Goal: Task Accomplishment & Management: Manage account settings

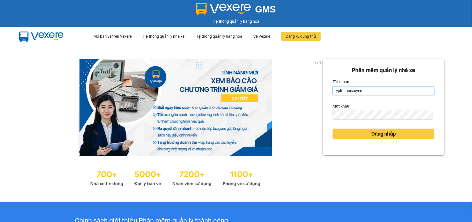
click at [376, 93] on input "vplt.phucxuyen" at bounding box center [384, 90] width 102 height 9
type input "vtthuhuong.phucxuyen"
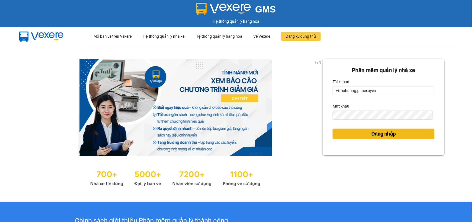
click at [385, 136] on span "Đăng nhập" at bounding box center [384, 134] width 24 height 8
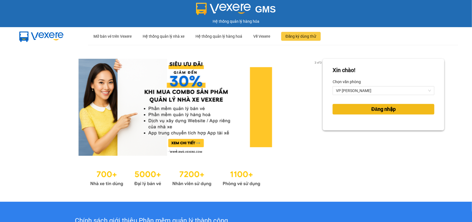
drag, startPoint x: 382, startPoint y: 109, endPoint x: 374, endPoint y: 107, distance: 8.0
click at [382, 109] on span "Đăng nhập" at bounding box center [384, 109] width 24 height 8
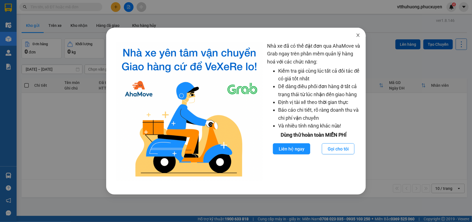
drag, startPoint x: 361, startPoint y: 35, endPoint x: 264, endPoint y: 32, distance: 96.4
click at [360, 35] on span "Close" at bounding box center [358, 35] width 15 height 15
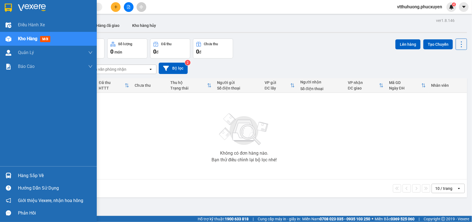
click at [33, 173] on div "Hàng sắp về" at bounding box center [55, 175] width 75 height 8
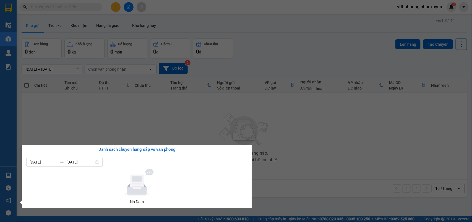
click at [293, 185] on section "Kết quả tìm kiếm ( 0 ) Bộ lọc No Data vtthuhuong.phucxuyen 4 Điều hành xe Kho h…" at bounding box center [236, 111] width 472 height 222
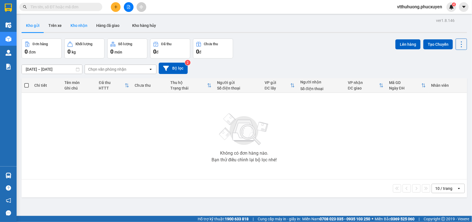
click at [82, 22] on button "Kho nhận" at bounding box center [79, 25] width 26 height 13
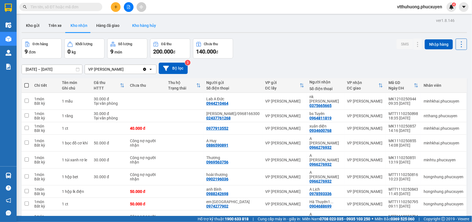
click at [35, 22] on button "Kho gửi" at bounding box center [33, 25] width 22 height 13
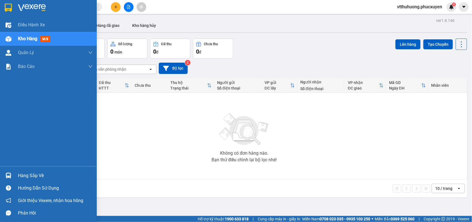
drag, startPoint x: 30, startPoint y: 178, endPoint x: 143, endPoint y: 173, distance: 113.6
click at [31, 178] on div "Hàng sắp về" at bounding box center [55, 175] width 75 height 8
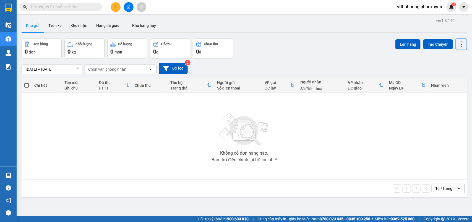
drag, startPoint x: 308, startPoint y: 195, endPoint x: 167, endPoint y: 74, distance: 185.1
click at [307, 195] on section "Kết quả tìm kiếm ( 0 ) Bộ lọc No Data vtthuhuong.phucxuyen 4 Điều hành xe Kho h…" at bounding box center [236, 111] width 472 height 222
click at [76, 23] on button "Kho nhận" at bounding box center [79, 25] width 26 height 13
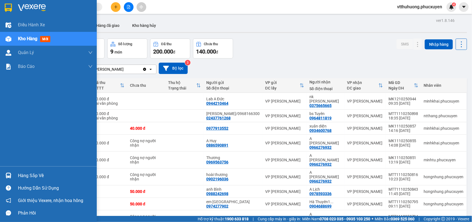
drag, startPoint x: 19, startPoint y: 177, endPoint x: 255, endPoint y: 164, distance: 236.1
click at [20, 176] on div "Hàng sắp về" at bounding box center [55, 175] width 75 height 8
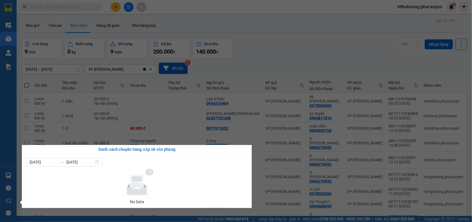
click at [297, 41] on section "Kết quả tìm kiếm ( 0 ) Bộ lọc No Data vtthuhuong.phucxuyen 4 Điều hành xe Kho h…" at bounding box center [236, 111] width 472 height 222
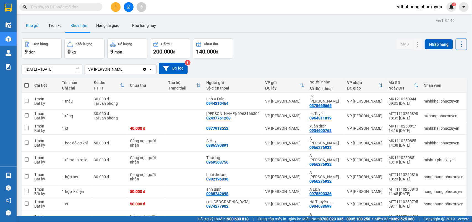
click at [32, 25] on button "Kho gửi" at bounding box center [33, 25] width 22 height 13
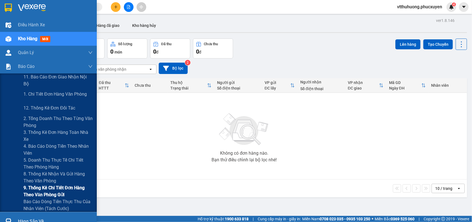
click at [60, 190] on span "9. Thống kê chi tiết đơn hàng theo văn phòng gửi" at bounding box center [58, 191] width 69 height 14
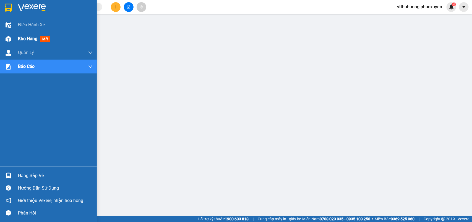
click at [22, 39] on span "Kho hàng" at bounding box center [27, 38] width 19 height 5
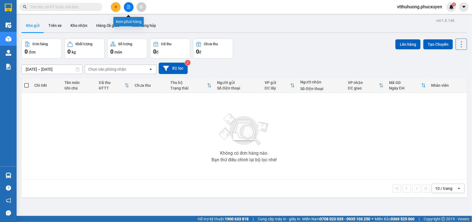
click at [126, 3] on button at bounding box center [129, 7] width 10 height 10
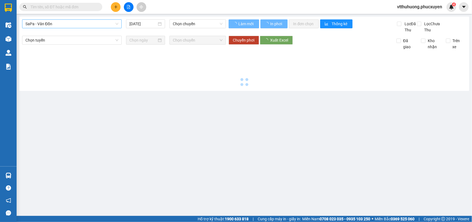
click at [63, 23] on span "SaPa - Vân Đồn" at bounding box center [71, 24] width 93 height 8
type input "[DATE]"
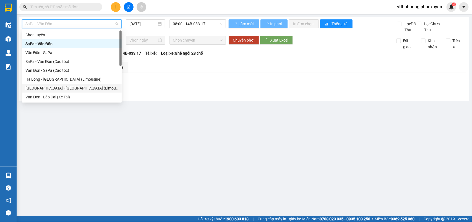
scroll to position [27, 0]
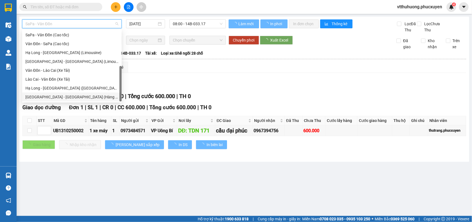
click at [68, 96] on div "[GEOGRAPHIC_DATA] - [GEOGRAPHIC_DATA] (Hàng hóa)" at bounding box center [71, 97] width 93 height 6
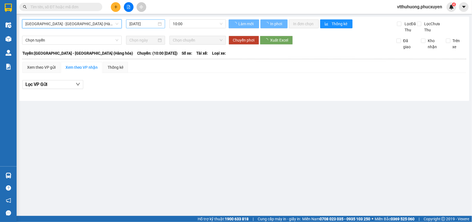
click at [151, 22] on input "[DATE]" at bounding box center [143, 24] width 27 height 6
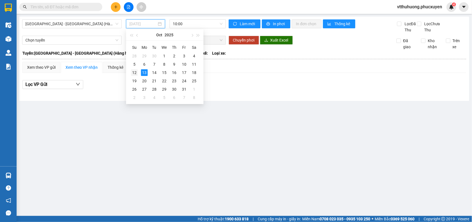
click at [132, 71] on div "12" at bounding box center [134, 72] width 7 height 7
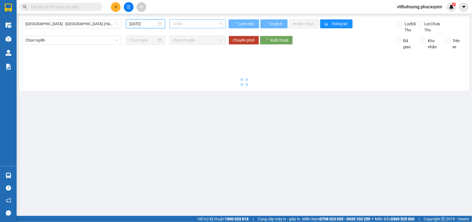
click at [198, 22] on span "10:00" at bounding box center [198, 24] width 50 height 8
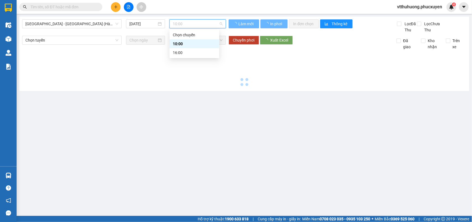
type input "[DATE]"
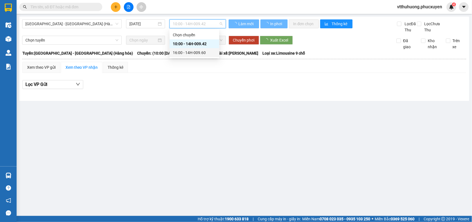
click at [201, 51] on div "16:00 - 14H-009.60" at bounding box center [194, 53] width 43 height 6
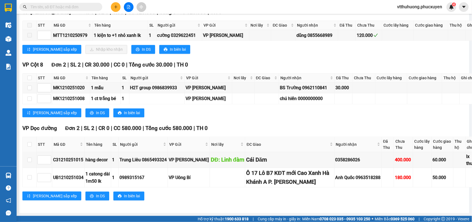
scroll to position [735, 0]
click at [65, 156] on div "C31210251015" at bounding box center [68, 159] width 30 height 7
copy div "C31210251015"
click at [39, 7] on input "text" at bounding box center [62, 7] width 65 height 6
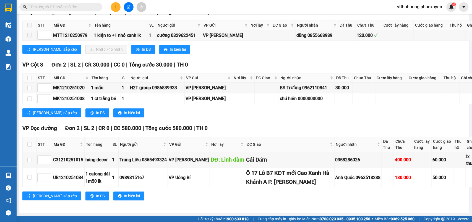
paste input "C31210251015"
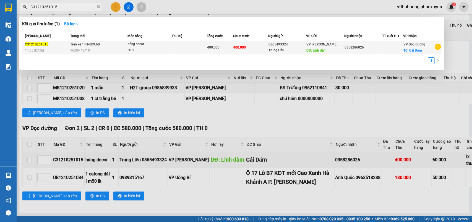
type input "C31210251015"
click at [108, 49] on div "16:00 - 12/10" at bounding box center [98, 50] width 57 height 6
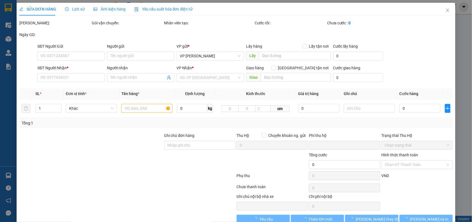
click at [75, 8] on span "Lịch sử" at bounding box center [75, 9] width 20 height 4
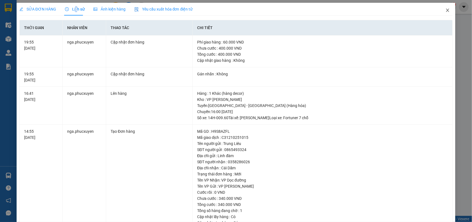
click at [446, 9] on icon "close" at bounding box center [448, 10] width 4 height 4
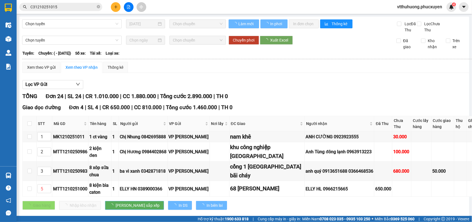
click at [97, 6] on icon "close-circle" at bounding box center [98, 6] width 3 height 3
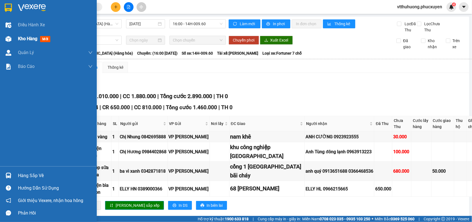
click at [31, 37] on span "Kho hàng" at bounding box center [27, 38] width 19 height 5
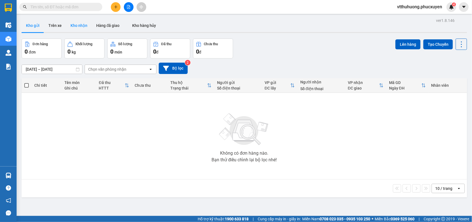
click at [78, 25] on button "Kho nhận" at bounding box center [79, 25] width 26 height 13
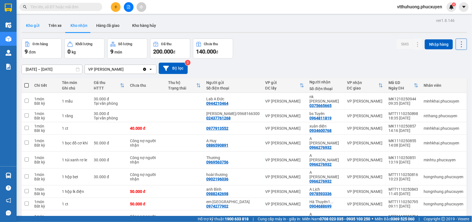
click at [31, 23] on button "Kho gửi" at bounding box center [33, 25] width 22 height 13
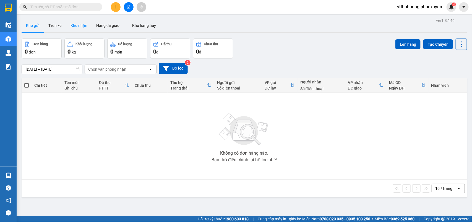
click at [78, 27] on button "Kho nhận" at bounding box center [79, 25] width 26 height 13
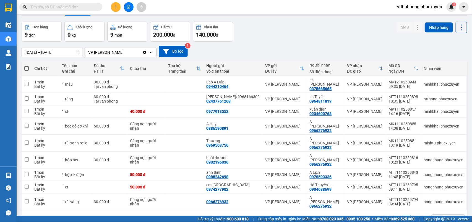
scroll to position [25, 0]
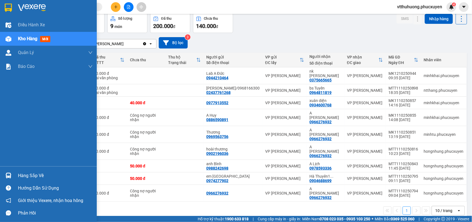
drag, startPoint x: 25, startPoint y: 175, endPoint x: 79, endPoint y: 171, distance: 54.2
click at [27, 174] on div "Hàng sắp về" at bounding box center [55, 175] width 75 height 8
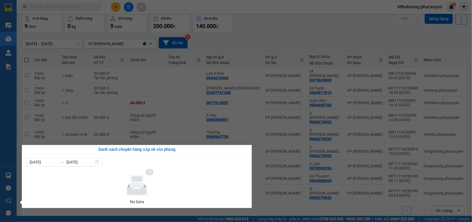
click at [265, 194] on section "Kết quả tìm kiếm ( 1 ) Bộ lọc Mã ĐH Trạng thái Món hàng Thu hộ Tổng cước Chưa c…" at bounding box center [236, 111] width 472 height 222
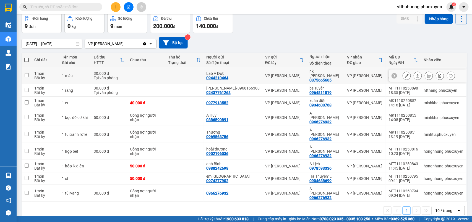
scroll to position [0, 0]
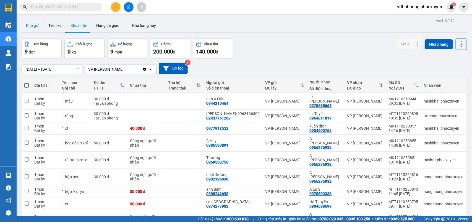
click at [25, 24] on button "Kho gửi" at bounding box center [33, 25] width 22 height 13
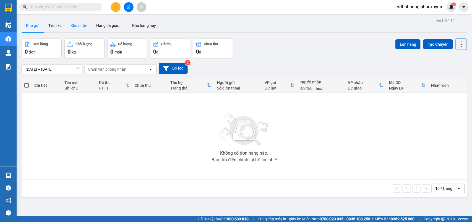
click at [81, 26] on button "Kho nhận" at bounding box center [79, 25] width 26 height 13
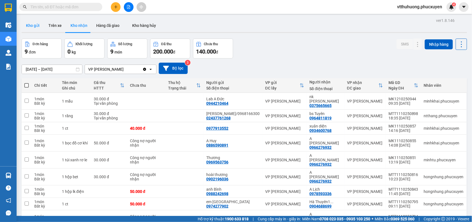
click at [32, 28] on button "Kho gửi" at bounding box center [33, 25] width 22 height 13
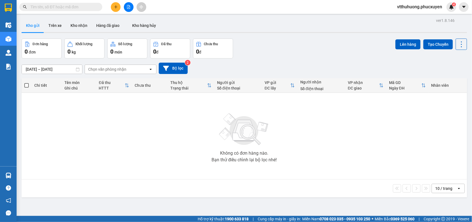
click at [58, 7] on input "text" at bounding box center [62, 7] width 65 height 6
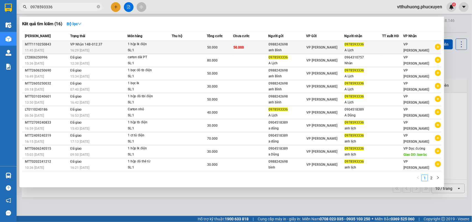
type input "0978593336"
click at [112, 46] on td "VP Nhận 14B-012.37 16:29 - 11/10" at bounding box center [98, 47] width 58 height 13
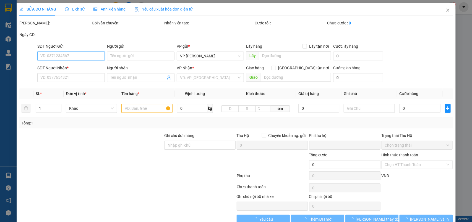
type input "0988242698"
type input "anh Bình"
type input "0978593336"
type input "A Lịch"
type input "0"
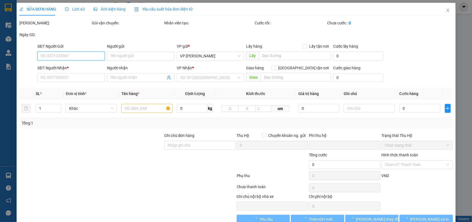
type input "50.000"
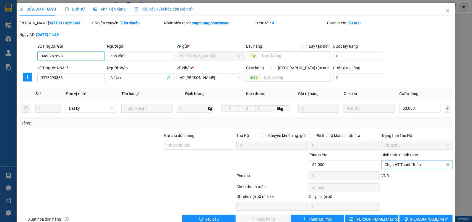
click at [395, 163] on span "Chọn HT Thanh Toán" at bounding box center [417, 164] width 65 height 8
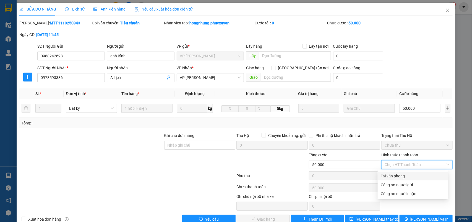
click at [389, 176] on div "Tại văn phòng" at bounding box center [413, 176] width 64 height 6
type input "0"
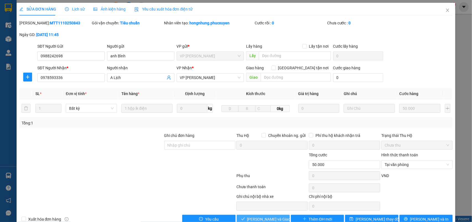
click at [264, 219] on span "Lưu và Giao hàng" at bounding box center [273, 219] width 53 height 6
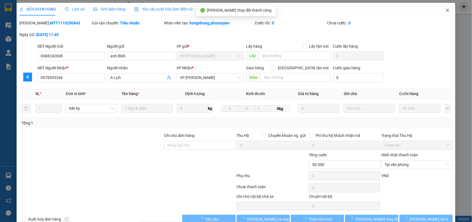
click at [446, 11] on icon "close" at bounding box center [448, 10] width 4 height 4
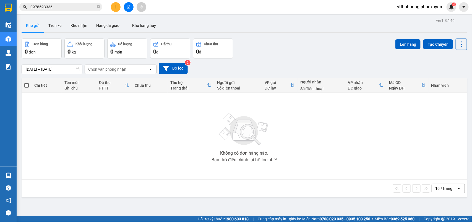
click at [100, 5] on span at bounding box center [98, 6] width 3 height 5
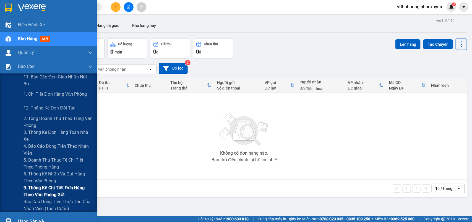
click at [57, 189] on span "9. Thống kê chi tiết đơn hàng theo văn phòng gửi" at bounding box center [58, 191] width 69 height 14
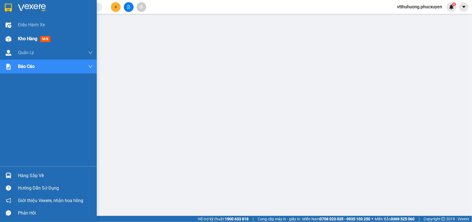
click at [26, 39] on span "Kho hàng" at bounding box center [27, 38] width 19 height 5
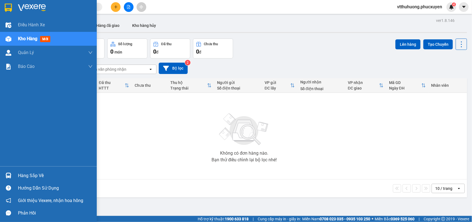
click at [31, 174] on div "Hàng sắp về" at bounding box center [55, 175] width 75 height 8
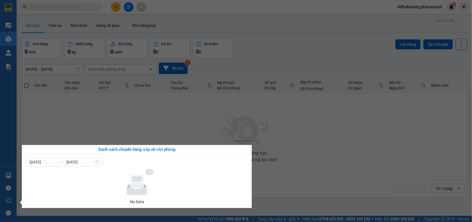
click at [334, 150] on section "Kết quả tìm kiếm ( 16 ) Bộ lọc Mã ĐH Trạng thái Món hàng Thu hộ Tổng cước Chưa …" at bounding box center [236, 111] width 472 height 222
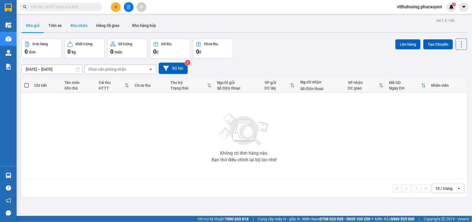
drag, startPoint x: 82, startPoint y: 23, endPoint x: 342, endPoint y: 73, distance: 265.5
click at [83, 23] on button "Kho nhận" at bounding box center [79, 25] width 26 height 13
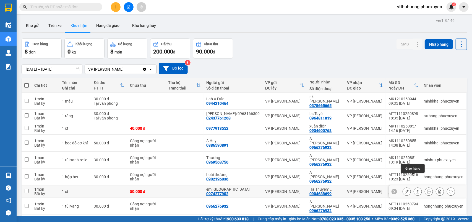
click at [417, 190] on icon at bounding box center [418, 191] width 3 height 3
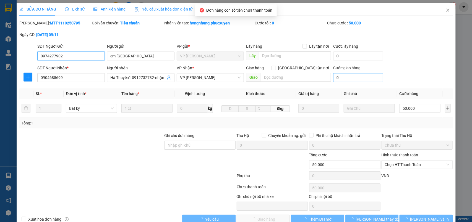
type input "0974277902"
type input "em Tuyên"
type input "0904688699"
type input "Hà Thuyên1 0912732732-nhận VPLT"
type input "0"
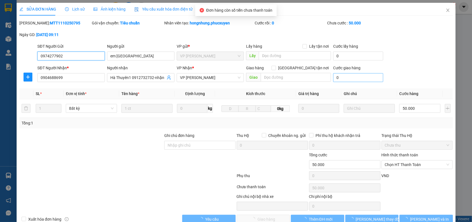
type input "50.000"
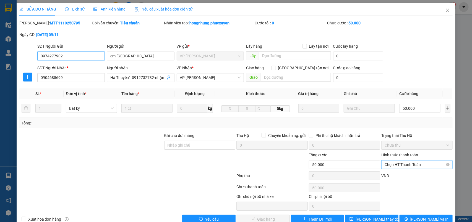
click at [397, 166] on span "Chọn HT Thanh Toán" at bounding box center [417, 164] width 65 height 8
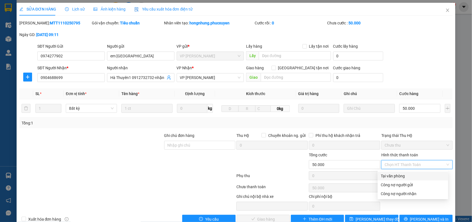
click at [392, 174] on div "Tại văn phòng" at bounding box center [413, 176] width 64 height 6
type input "0"
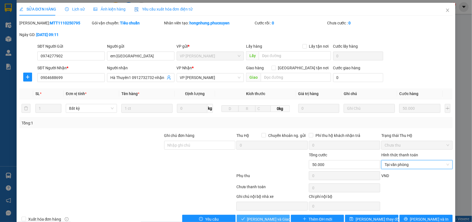
click at [271, 218] on span "Lưu và Giao hàng" at bounding box center [273, 219] width 53 height 6
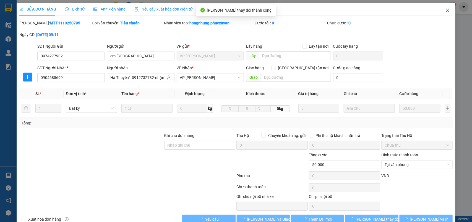
click at [447, 9] on icon "close" at bounding box center [448, 10] width 3 height 3
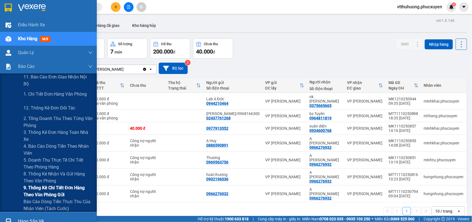
click at [54, 186] on span "9. Thống kê chi tiết đơn hàng theo văn phòng gửi" at bounding box center [58, 191] width 69 height 14
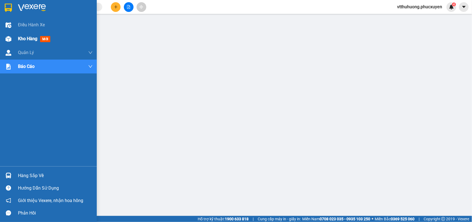
click at [19, 37] on span "Kho hàng" at bounding box center [27, 38] width 19 height 5
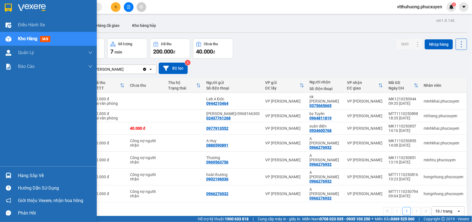
click at [30, 173] on div "Hàng sắp về" at bounding box center [55, 175] width 75 height 8
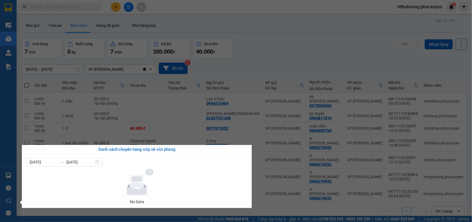
drag, startPoint x: 294, startPoint y: 200, endPoint x: 260, endPoint y: 210, distance: 35.5
click at [294, 200] on section "Kết quả tìm kiếm ( 16 ) Bộ lọc Mã ĐH Trạng thái Món hàng Thu hộ Tổng cước Chưa …" at bounding box center [236, 111] width 472 height 222
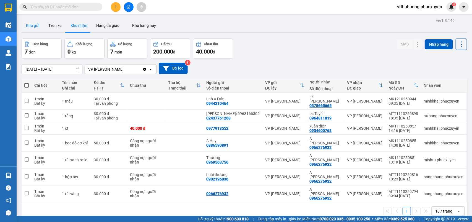
click at [35, 23] on button "Kho gửi" at bounding box center [33, 25] width 22 height 13
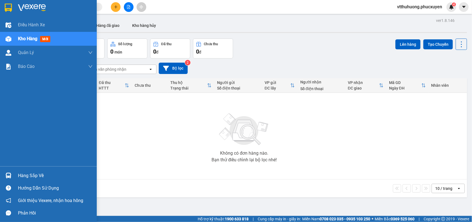
drag, startPoint x: 30, startPoint y: 178, endPoint x: 148, endPoint y: 176, distance: 117.1
click at [31, 178] on div "Hàng sắp về" at bounding box center [55, 175] width 75 height 8
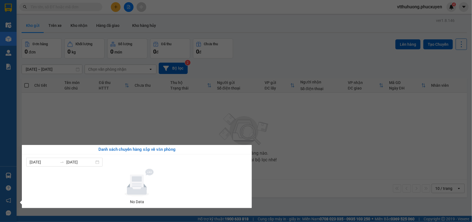
click at [307, 185] on section "Kết quả tìm kiếm ( 16 ) Bộ lọc Mã ĐH Trạng thái Món hàng Thu hộ Tổng cước Chưa …" at bounding box center [236, 111] width 472 height 222
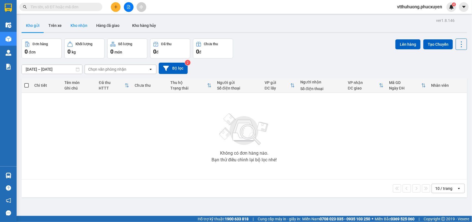
click at [79, 28] on button "Kho nhận" at bounding box center [79, 25] width 26 height 13
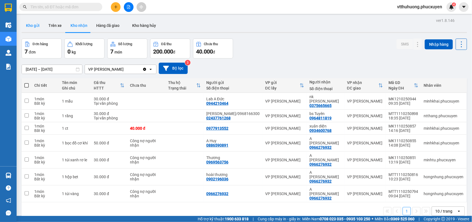
click at [30, 22] on button "Kho gửi" at bounding box center [33, 25] width 22 height 13
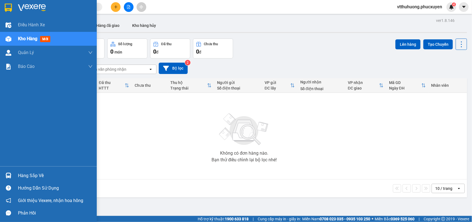
click at [18, 174] on div "Hàng sắp về" at bounding box center [55, 175] width 75 height 8
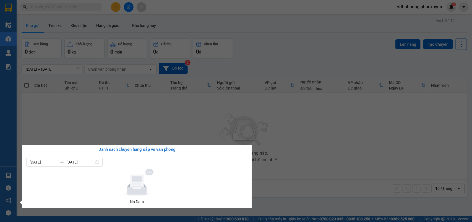
click at [289, 190] on section "Kết quả tìm kiếm ( 16 ) Bộ lọc Mã ĐH Trạng thái Món hàng Thu hộ Tổng cước Chưa …" at bounding box center [236, 111] width 472 height 222
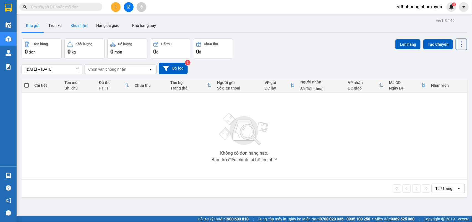
click at [88, 25] on button "Kho nhận" at bounding box center [79, 25] width 26 height 13
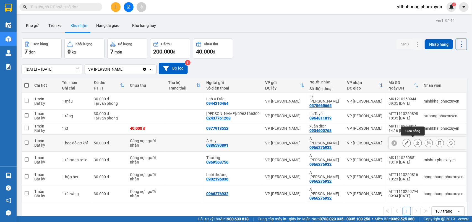
click at [416, 141] on icon at bounding box center [418, 143] width 4 height 4
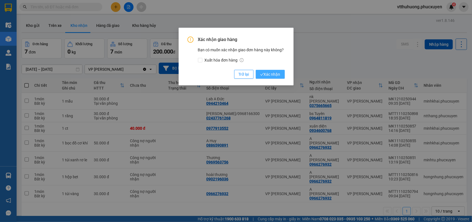
click at [274, 73] on span "Xác nhận" at bounding box center [270, 74] width 20 height 6
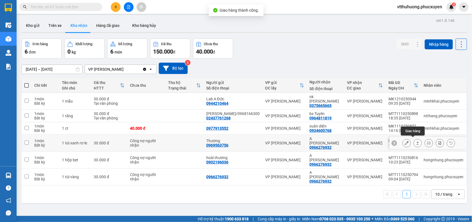
click at [414, 140] on button at bounding box center [418, 143] width 8 height 10
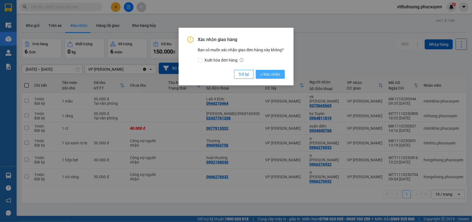
click at [266, 74] on span "Xác nhận" at bounding box center [270, 74] width 20 height 6
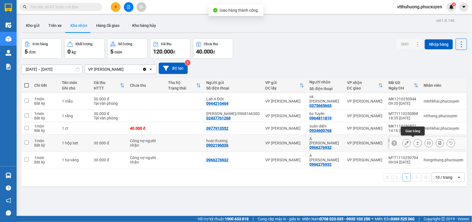
click at [416, 141] on icon at bounding box center [418, 143] width 4 height 4
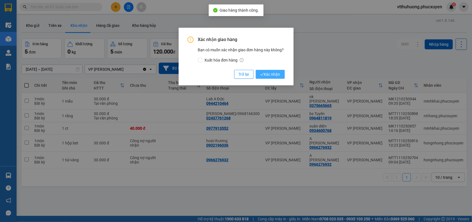
click at [268, 71] on span "Xác nhận" at bounding box center [270, 74] width 20 height 6
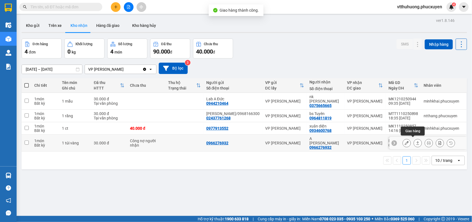
click at [416, 141] on icon at bounding box center [418, 143] width 4 height 4
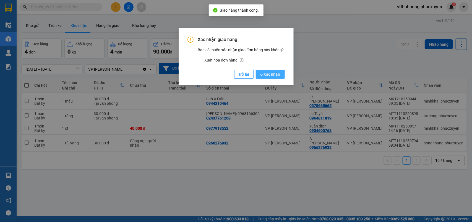
click at [273, 75] on span "Xác nhận" at bounding box center [270, 74] width 20 height 6
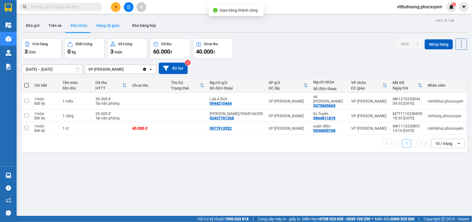
click at [111, 25] on button "Hàng đã giao" at bounding box center [108, 25] width 32 height 13
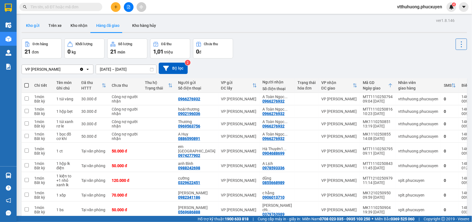
click at [33, 27] on button "Kho gửi" at bounding box center [33, 25] width 22 height 13
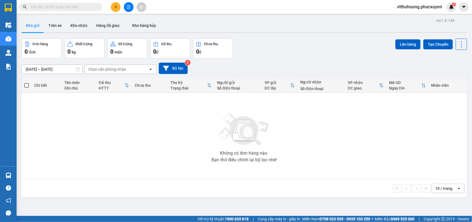
click at [47, 71] on input "11/10/2025 – 13/10/2025" at bounding box center [52, 69] width 60 height 9
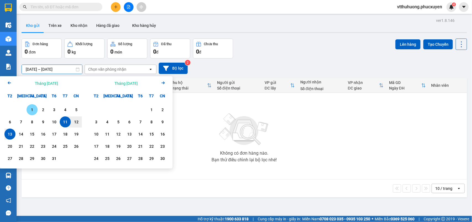
click at [30, 108] on div "1" at bounding box center [32, 109] width 8 height 7
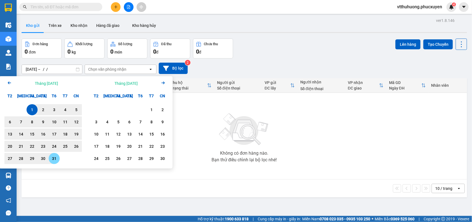
click at [55, 156] on div "31" at bounding box center [54, 158] width 8 height 7
type input "[DATE] – [DATE]"
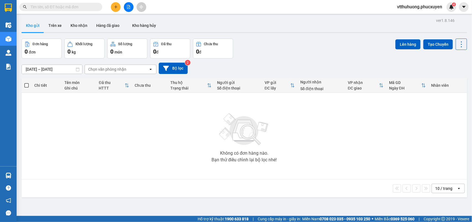
drag, startPoint x: 73, startPoint y: 22, endPoint x: 213, endPoint y: 39, distance: 141.3
click at [74, 22] on button "Kho nhận" at bounding box center [79, 25] width 26 height 13
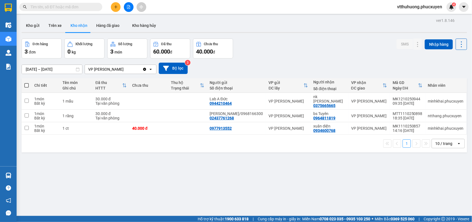
click at [48, 71] on input "11/10/2025 – 13/10/2025" at bounding box center [52, 69] width 60 height 9
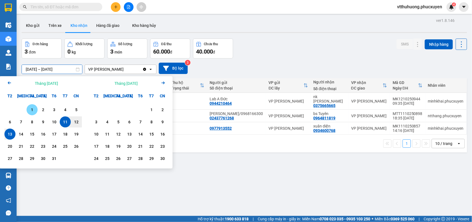
click at [30, 110] on div "1" at bounding box center [32, 109] width 8 height 7
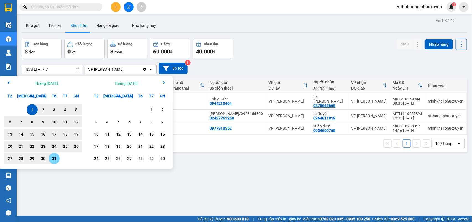
click at [53, 159] on div "31" at bounding box center [54, 158] width 8 height 7
type input "[DATE] – [DATE]"
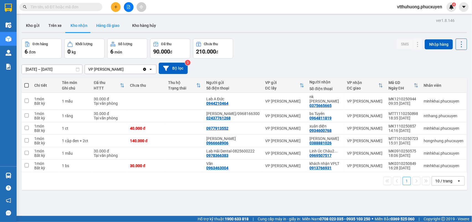
click at [113, 24] on button "Hàng đã giao" at bounding box center [108, 25] width 32 height 13
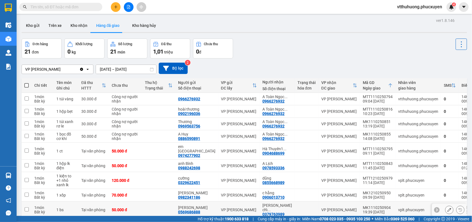
scroll to position [32, 0]
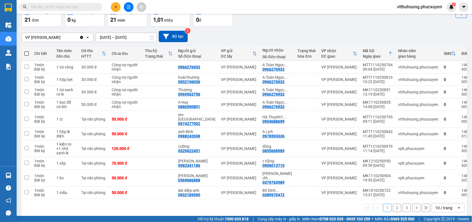
click at [441, 205] on div "10 / trang" at bounding box center [444, 208] width 17 height 6
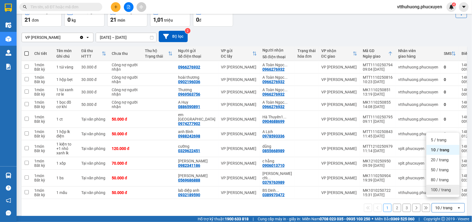
click at [437, 187] on span "100 / trang" at bounding box center [441, 190] width 20 height 6
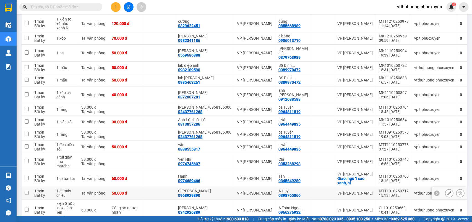
scroll to position [0, 0]
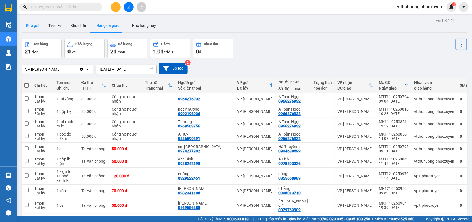
click at [35, 26] on button "Kho gửi" at bounding box center [33, 25] width 22 height 13
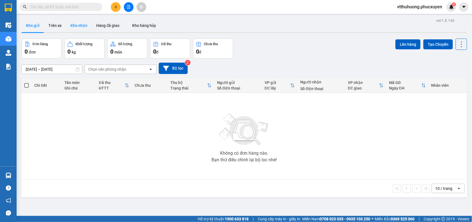
click at [79, 23] on button "Kho nhận" at bounding box center [79, 25] width 26 height 13
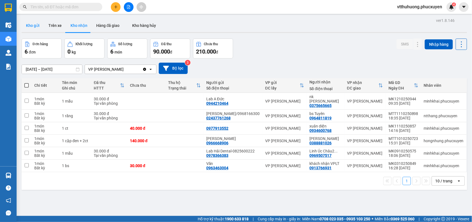
click at [37, 27] on button "Kho gửi" at bounding box center [33, 25] width 22 height 13
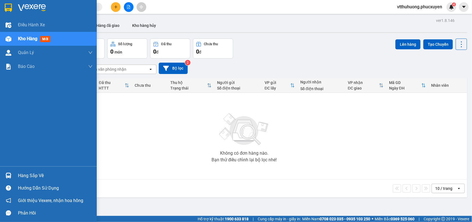
drag, startPoint x: 36, startPoint y: 170, endPoint x: 220, endPoint y: 170, distance: 184.1
click at [43, 170] on div "Hàng sắp về" at bounding box center [48, 175] width 97 height 12
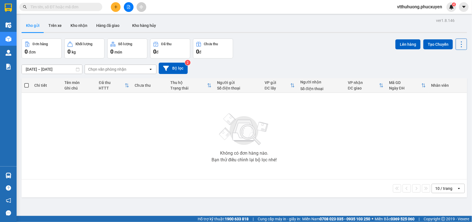
click at [292, 186] on section "Kết quả tìm kiếm ( 16 ) Bộ lọc Mã ĐH Trạng thái Món hàng Thu hộ Tổng cước Chưa …" at bounding box center [236, 111] width 472 height 222
click at [75, 28] on button "Kho nhận" at bounding box center [79, 25] width 26 height 13
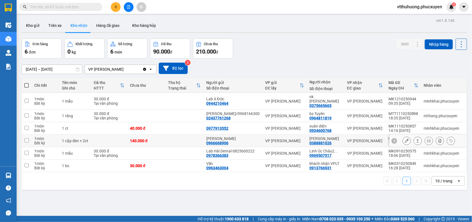
click at [416, 139] on icon at bounding box center [418, 141] width 4 height 4
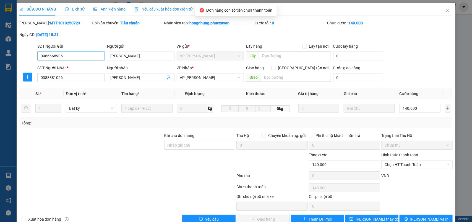
type input "0966668906"
type input "Quỳnh Anh"
type input "0388881026"
type input "Hoàng Thanh Lan"
type input "0"
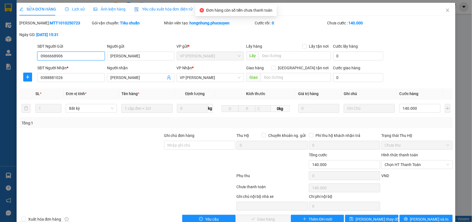
type input "140.000"
click at [396, 164] on span "Chọn HT Thanh Toán" at bounding box center [417, 164] width 65 height 8
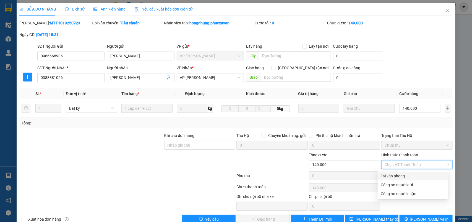
click at [391, 178] on div "Tại văn phòng" at bounding box center [413, 176] width 64 height 6
type input "0"
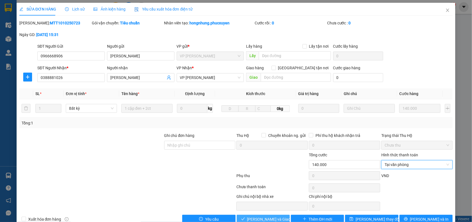
click at [268, 217] on span "Lưu và Giao hàng" at bounding box center [273, 219] width 53 height 6
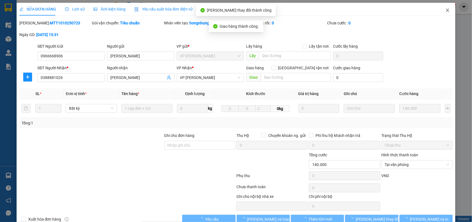
click at [447, 9] on icon "close" at bounding box center [448, 10] width 3 height 3
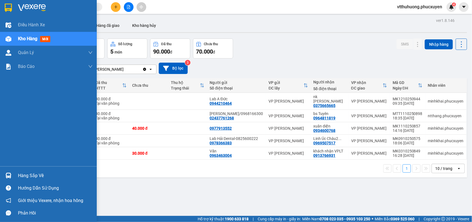
click at [46, 176] on div "Hàng sắp về" at bounding box center [55, 175] width 75 height 8
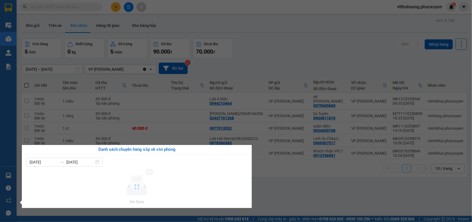
drag, startPoint x: 336, startPoint y: 192, endPoint x: 299, endPoint y: 169, distance: 43.7
click at [335, 192] on section "Kết quả tìm kiếm ( 16 ) Bộ lọc Mã ĐH Trạng thái Món hàng Thu hộ Tổng cước Chưa …" at bounding box center [236, 111] width 472 height 222
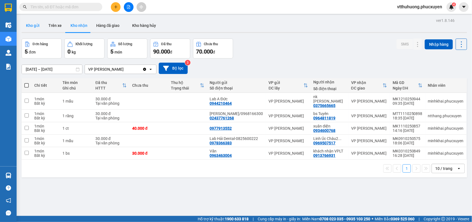
click at [31, 22] on button "Kho gửi" at bounding box center [33, 25] width 22 height 13
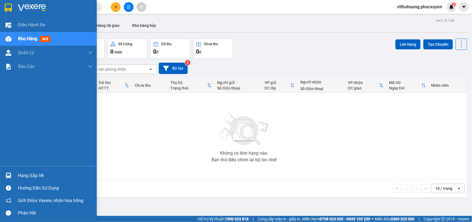
click at [34, 176] on div "Hàng sắp về" at bounding box center [55, 175] width 75 height 8
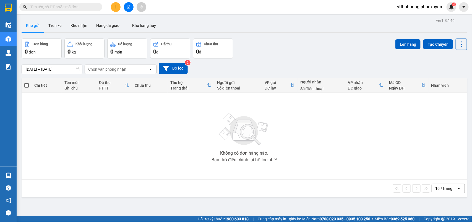
click at [314, 195] on section "Kết quả tìm kiếm ( 16 ) Bộ lọc Mã ĐH Trạng thái Món hàng Thu hộ Tổng cước Chưa …" at bounding box center [236, 111] width 472 height 222
drag, startPoint x: 60, startPoint y: 9, endPoint x: 34, endPoint y: 6, distance: 26.2
paste input "0989087098"
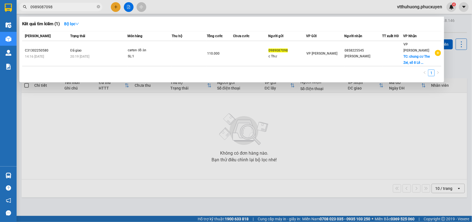
type input "0989087098"
click at [204, 15] on div at bounding box center [236, 111] width 472 height 222
click at [64, 6] on input "0989087098" at bounding box center [62, 7] width 65 height 6
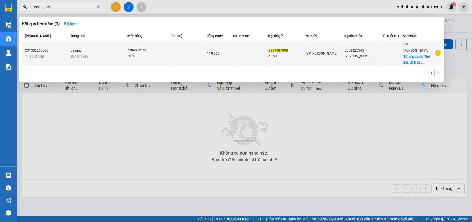
click at [99, 53] on div "20:19 [DATE]" at bounding box center [98, 56] width 57 height 6
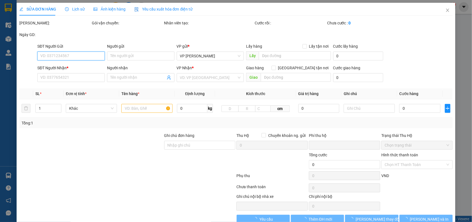
type input "0989087098"
type input "c Thư"
type input "0858225545"
type input "[PERSON_NAME]"
checkbox input "true"
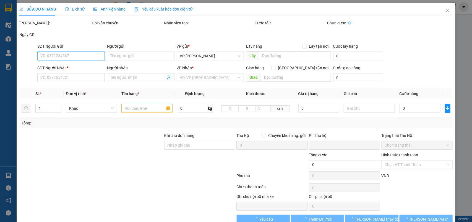
type input "chung cư The Zei, số 8 Lê Đức Thọ, Mỹ Đình, Cầu Giấy"
type input "50.000"
type input "0"
type input "110.000"
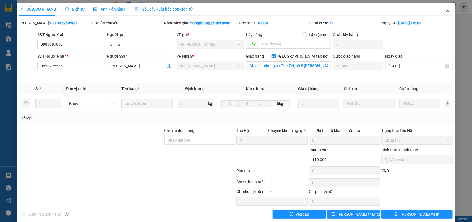
drag, startPoint x: 445, startPoint y: 11, endPoint x: 359, endPoint y: 8, distance: 85.8
click at [446, 10] on icon "close" at bounding box center [448, 10] width 4 height 4
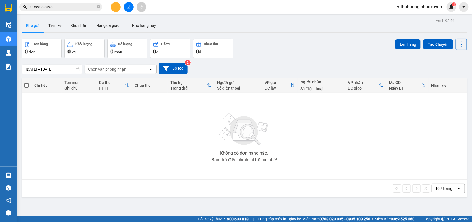
click at [62, 5] on input "0989087098" at bounding box center [62, 7] width 65 height 6
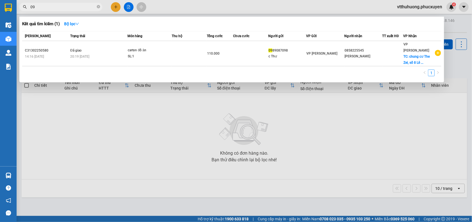
type input "0"
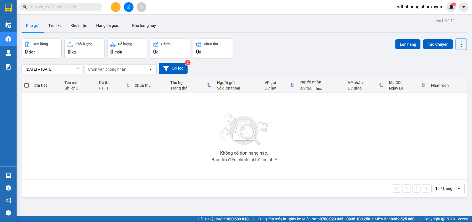
click at [48, 6] on input "text" at bounding box center [62, 7] width 65 height 6
click at [79, 6] on input "text" at bounding box center [62, 7] width 65 height 6
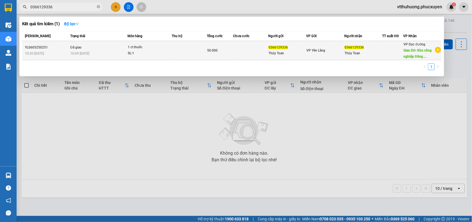
type input "0366129336"
click at [98, 50] on div "10:09 - 07/05" at bounding box center [98, 53] width 57 height 6
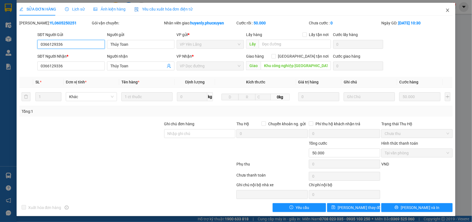
type input "0366129336"
type input "Thúy Toan"
type input "0366129336"
type input "Thúy Toan"
type input "Khu công nghiệp Đông Mai"
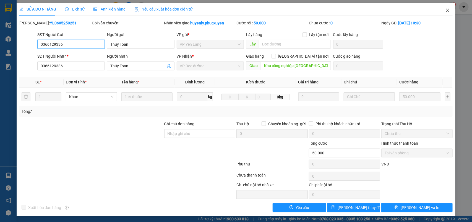
type input "0"
type input "50.000"
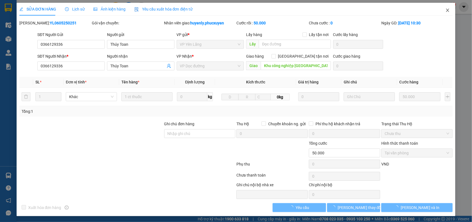
click at [447, 10] on icon "close" at bounding box center [448, 10] width 3 height 3
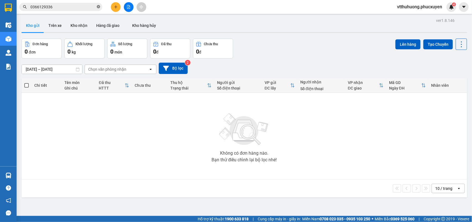
click at [97, 8] on icon "close-circle" at bounding box center [98, 6] width 3 height 3
click at [76, 24] on button "Kho nhận" at bounding box center [79, 25] width 26 height 13
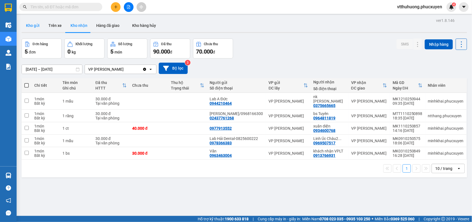
click at [27, 26] on button "Kho gửi" at bounding box center [33, 25] width 22 height 13
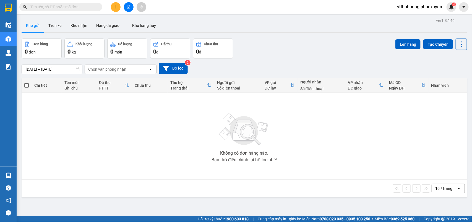
drag, startPoint x: 77, startPoint y: 28, endPoint x: 202, endPoint y: 43, distance: 126.6
click at [77, 28] on button "Kho nhận" at bounding box center [79, 25] width 26 height 13
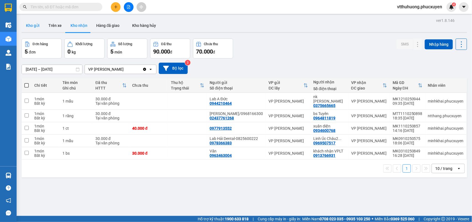
click at [29, 26] on button "Kho gửi" at bounding box center [33, 25] width 22 height 13
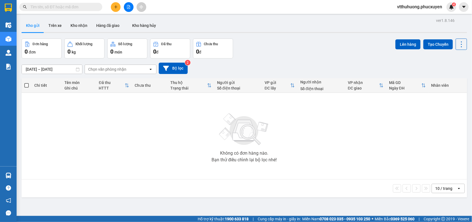
click at [113, 2] on div "Kết quả tìm kiếm ( 1 ) Bộ lọc Mã ĐH Trạng thái Món hàng Thu hộ Tổng cước Chưa c…" at bounding box center [236, 7] width 472 height 14
click at [115, 7] on icon "plus" at bounding box center [116, 7] width 4 height 4
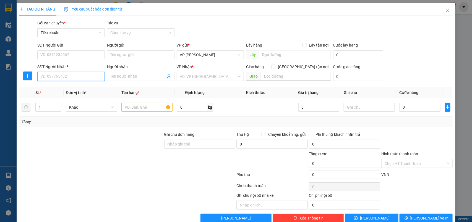
click at [61, 74] on input "SĐT Người Nhận *" at bounding box center [71, 76] width 68 height 9
type input "0327482809"
click at [65, 87] on div "0327482809 - Mai" at bounding box center [70, 88] width 60 height 6
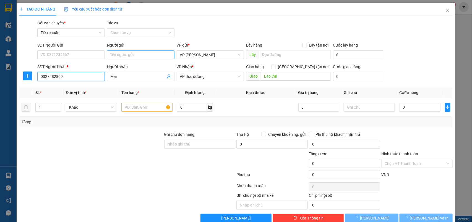
type input "Mai"
type input "Lào Cai"
type input "0327482809"
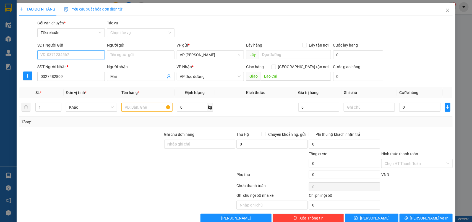
click at [76, 54] on input "SĐT Người Gửi" at bounding box center [71, 54] width 68 height 9
drag, startPoint x: 82, startPoint y: 65, endPoint x: 97, endPoint y: 67, distance: 15.3
click at [81, 65] on div "0369080506 - Ngọc Hiền" at bounding box center [70, 66] width 60 height 6
type input "0369080506"
type input "[PERSON_NAME]"
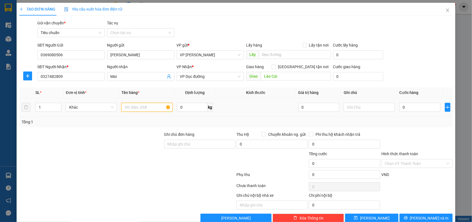
click at [138, 108] on input "text" at bounding box center [147, 107] width 51 height 9
drag, startPoint x: 155, startPoint y: 107, endPoint x: 98, endPoint y: 100, distance: 57.8
click at [98, 100] on tr "1 Khác Carrton ddoof anw 0 kg 0 0" at bounding box center [236, 107] width 434 height 19
type input "carton đồ ăn"
click at [425, 108] on input "0" at bounding box center [420, 107] width 41 height 9
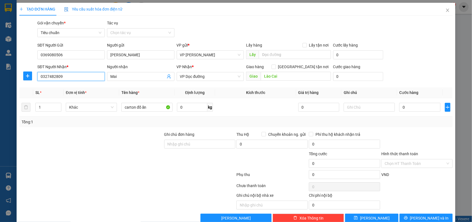
drag, startPoint x: 71, startPoint y: 75, endPoint x: 10, endPoint y: 71, distance: 61.3
click at [10, 71] on div "TẠO ĐƠN HÀNG Yêu cầu xuất hóa đơn điện tử Transit Pickup Surcharge Ids Transit …" at bounding box center [236, 111] width 472 height 222
paste input "989087098"
type input "0989087098"
click at [446, 10] on icon "close" at bounding box center [448, 10] width 4 height 4
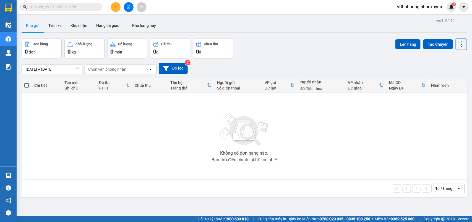
click at [35, 4] on input "text" at bounding box center [62, 7] width 65 height 6
paste input "0989087098"
type input "0989087098"
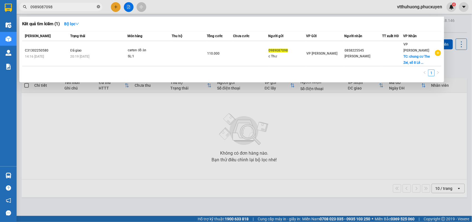
click at [97, 6] on icon "close-circle" at bounding box center [98, 6] width 3 height 3
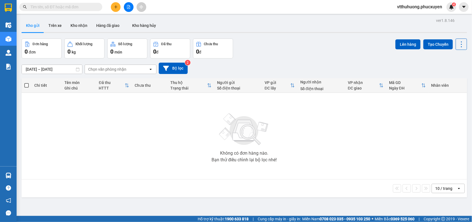
click at [66, 7] on input "text" at bounding box center [62, 7] width 65 height 6
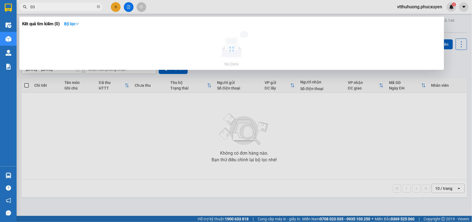
type input "0"
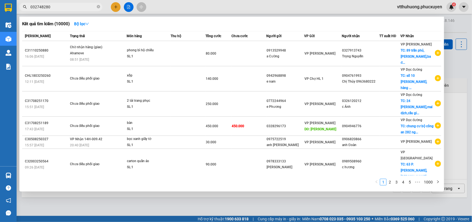
type input "0327482809"
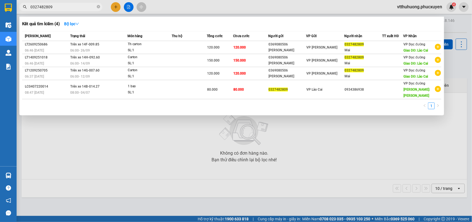
drag, startPoint x: 66, startPoint y: 6, endPoint x: 71, endPoint y: 2, distance: 6.1
click at [30, 6] on span "0327482809" at bounding box center [60, 7] width 83 height 8
click at [79, 5] on input "0327482809" at bounding box center [62, 7] width 65 height 6
drag, startPoint x: 62, startPoint y: 6, endPoint x: 36, endPoint y: 4, distance: 26.3
click at [36, 4] on input "0327482809" at bounding box center [62, 7] width 65 height 6
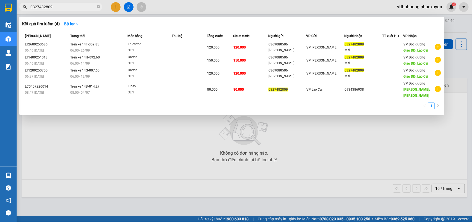
click at [79, 7] on input "0327482809" at bounding box center [62, 7] width 65 height 6
drag, startPoint x: 27, startPoint y: 8, endPoint x: 23, endPoint y: 8, distance: 4.2
click at [23, 8] on div "0327482809" at bounding box center [54, 7] width 108 height 8
drag, startPoint x: 98, startPoint y: 6, endPoint x: 110, endPoint y: 6, distance: 12.2
click at [98, 6] on icon "close-circle" at bounding box center [98, 6] width 3 height 3
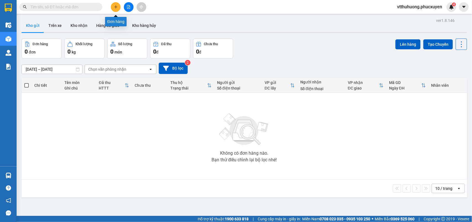
click at [115, 7] on icon "plus" at bounding box center [115, 7] width 3 height 0
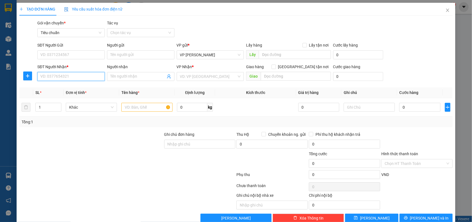
click at [53, 73] on input "SĐT Người Nhận *" at bounding box center [71, 76] width 68 height 9
paste input "0327482809"
type input "0327482809"
click at [65, 86] on div "0327482809 - Mai" at bounding box center [70, 88] width 60 height 6
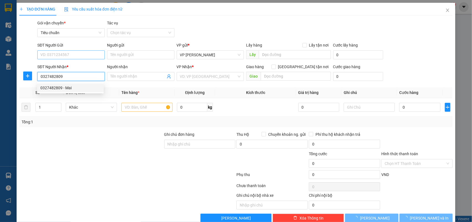
type input "Mai"
type input "Lào Cai"
type input "0327482809"
click at [64, 54] on input "SĐT Người Gửi" at bounding box center [71, 54] width 68 height 9
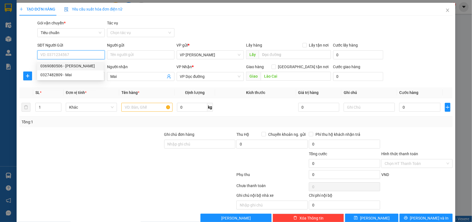
click at [71, 66] on div "0369080506 - Ngọc Hiền" at bounding box center [70, 66] width 60 height 6
type input "0369080506"
type input "[PERSON_NAME]"
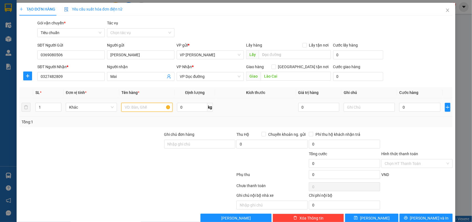
click at [130, 107] on input "text" at bounding box center [147, 107] width 51 height 9
type input "Carton đố ăn"
type input "1"
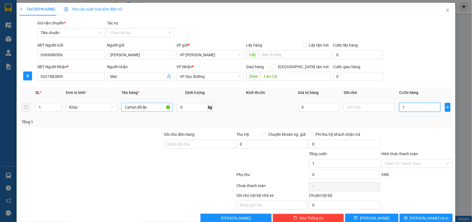
type input "12"
type input "120"
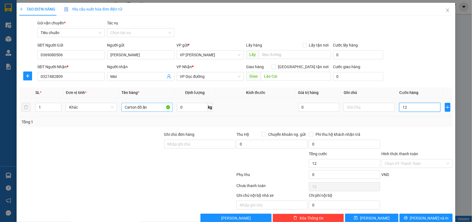
type input "120"
type input "120.000"
click at [424, 215] on button "[PERSON_NAME] và In" at bounding box center [426, 217] width 53 height 9
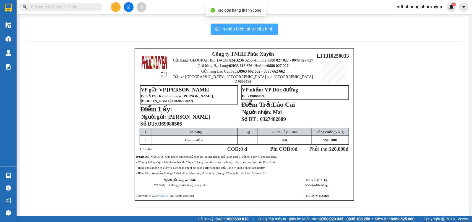
drag, startPoint x: 246, startPoint y: 24, endPoint x: 236, endPoint y: 17, distance: 12.6
click at [246, 24] on button "In mẫu biên lai tự cấu hình" at bounding box center [245, 29] width 68 height 11
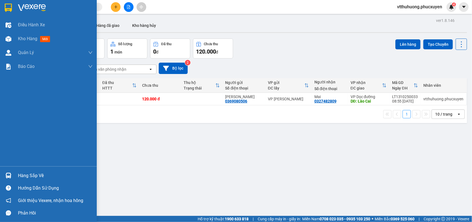
drag, startPoint x: 31, startPoint y: 173, endPoint x: 153, endPoint y: 207, distance: 126.6
click at [31, 172] on div "Hàng sắp về" at bounding box center [55, 175] width 75 height 8
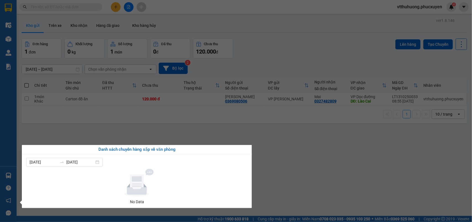
click at [327, 186] on section "Kết quả tìm kiếm ( 4 ) Bộ lọc Mã ĐH Trạng thái Món hàng Thu hộ Tổng cước Chưa c…" at bounding box center [236, 111] width 472 height 222
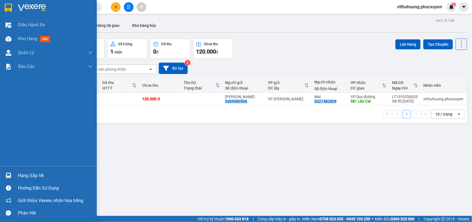
drag, startPoint x: 35, startPoint y: 177, endPoint x: 121, endPoint y: 178, distance: 85.5
click at [37, 177] on div "Hàng sắp về" at bounding box center [55, 175] width 75 height 8
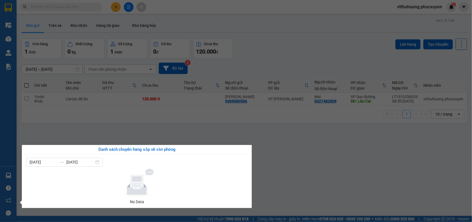
click at [286, 158] on section "Kết quả tìm kiếm ( 4 ) Bộ lọc Mã ĐH Trạng thái Món hàng Thu hộ Tổng cước Chưa c…" at bounding box center [236, 111] width 472 height 222
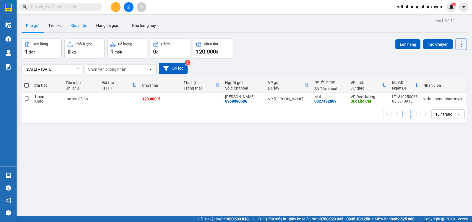
click at [81, 25] on button "Kho nhận" at bounding box center [79, 25] width 26 height 13
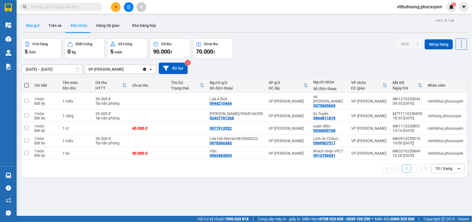
click at [30, 27] on button "Kho gửi" at bounding box center [33, 25] width 22 height 13
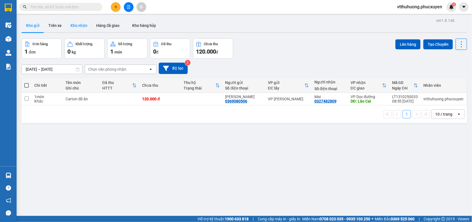
click at [81, 26] on button "Kho nhận" at bounding box center [79, 25] width 26 height 13
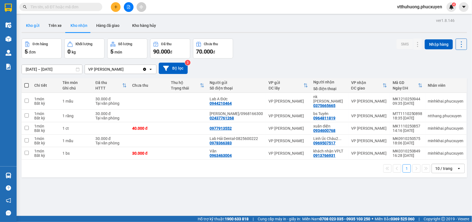
drag, startPoint x: 32, startPoint y: 22, endPoint x: 37, endPoint y: 6, distance: 16.9
click at [32, 22] on button "Kho gửi" at bounding box center [33, 25] width 22 height 13
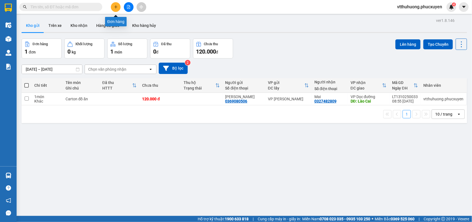
click at [118, 6] on icon "plus" at bounding box center [116, 7] width 4 height 4
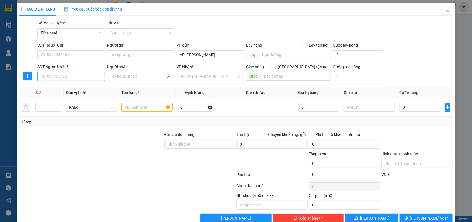
click at [53, 77] on input "SĐT Người Nhận *" at bounding box center [71, 76] width 68 height 9
type input "0"
click at [71, 51] on input "SĐT Người Gửi" at bounding box center [71, 54] width 68 height 9
click at [124, 53] on input "Người gửi" at bounding box center [141, 54] width 68 height 9
type input "hải chef"
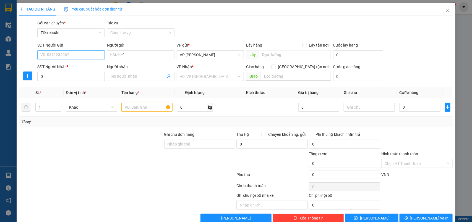
click at [53, 56] on input "SĐT Người Gửi" at bounding box center [71, 54] width 68 height 9
type input "0"
type input "222"
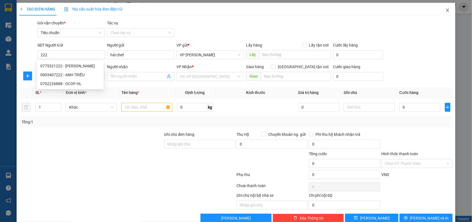
drag, startPoint x: 442, startPoint y: 7, endPoint x: 441, endPoint y: 2, distance: 5.6
click at [443, 7] on span "Close" at bounding box center [447, 10] width 15 height 15
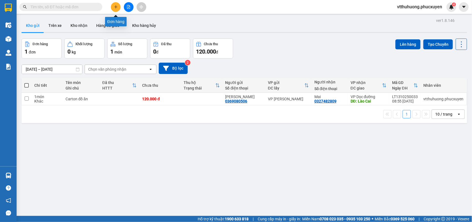
click at [111, 6] on button at bounding box center [116, 7] width 10 height 10
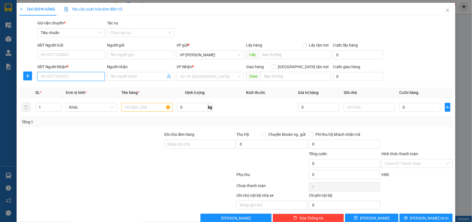
click at [61, 78] on input "SĐT Người Nhận *" at bounding box center [71, 76] width 68 height 9
type input "0981654639"
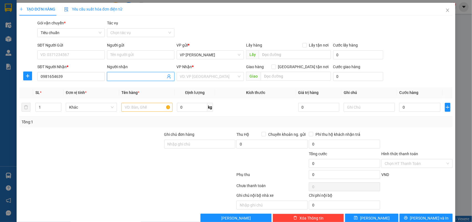
click at [118, 76] on input "Người nhận" at bounding box center [137, 76] width 55 height 6
type input "Hải"
drag, startPoint x: 203, startPoint y: 76, endPoint x: 204, endPoint y: 69, distance: 7.0
click at [204, 76] on input "search" at bounding box center [208, 76] width 57 height 8
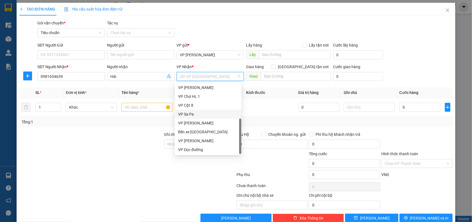
scroll to position [19, 0]
click at [200, 127] on div "VP [PERSON_NAME]" at bounding box center [208, 130] width 60 height 6
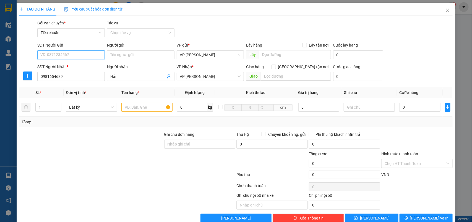
click at [63, 57] on input "SĐT Người Gửi" at bounding box center [71, 54] width 68 height 9
type input "0916661518"
click at [73, 65] on div "0916661518 - A Dũng" at bounding box center [70, 66] width 60 height 6
type input "A Dũng"
type input "K67"
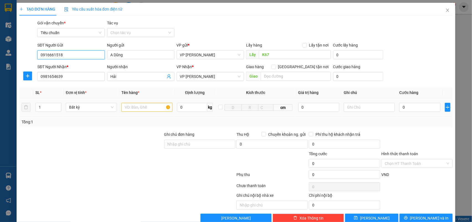
type input "0916661518"
click at [143, 109] on input "text" at bounding box center [147, 107] width 51 height 9
type input "carton hút mùi"
click at [417, 108] on input "0" at bounding box center [420, 107] width 41 height 9
type input "8"
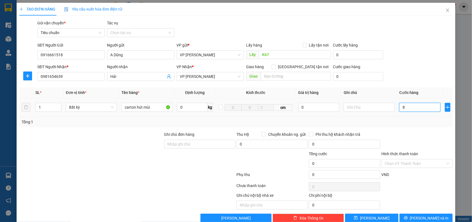
type input "8"
type input "80"
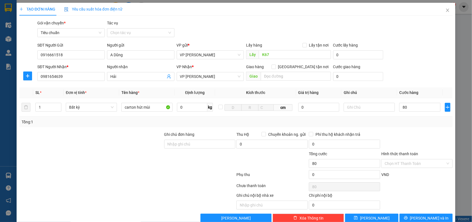
type input "80.000"
click at [410, 135] on div at bounding box center [417, 140] width 73 height 19
drag, startPoint x: 373, startPoint y: 218, endPoint x: 370, endPoint y: 187, distance: 30.9
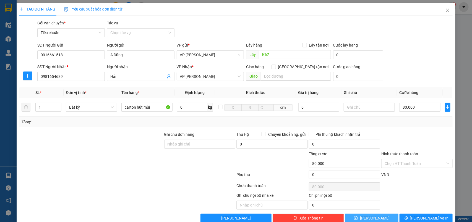
click at [373, 218] on span "[PERSON_NAME]" at bounding box center [375, 218] width 30 height 6
type input "0"
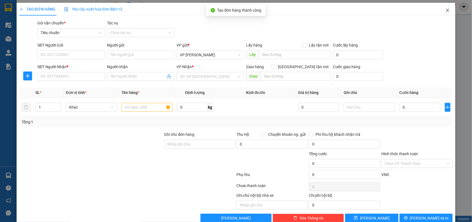
click at [446, 10] on icon "close" at bounding box center [448, 10] width 4 height 4
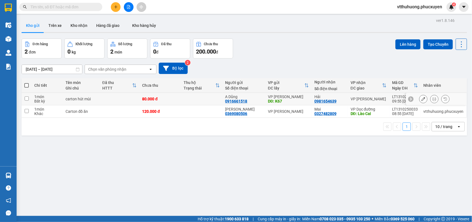
click at [240, 101] on div "0916661518" at bounding box center [237, 101] width 22 height 4
copy div "0916661518"
click at [39, 7] on input "text" at bounding box center [62, 7] width 65 height 6
paste input "0916661518"
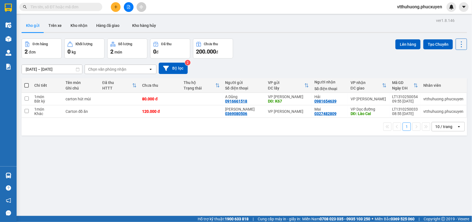
type input "0916661518"
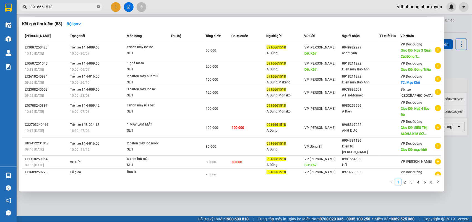
click at [98, 7] on icon "close-circle" at bounding box center [98, 6] width 3 height 3
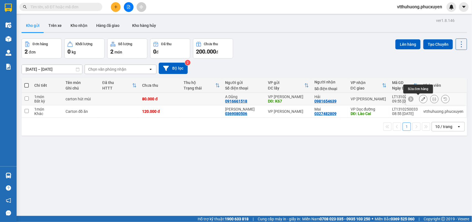
click at [422, 99] on icon at bounding box center [424, 99] width 4 height 4
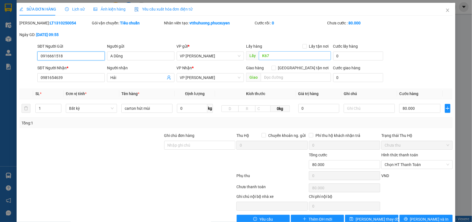
type input "0916661518"
type input "A Dũng"
type input "K67"
type input "0981654639"
type input "Hải"
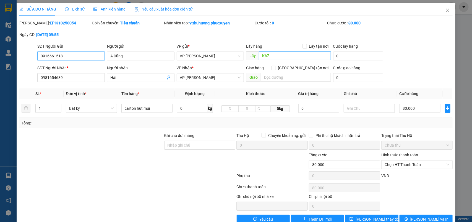
type input "0"
type input "80.000"
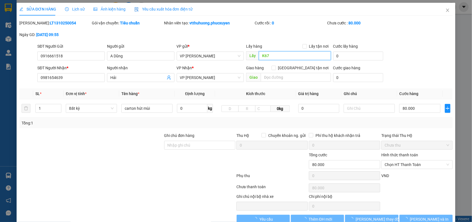
click at [285, 56] on input "K67" at bounding box center [295, 55] width 72 height 9
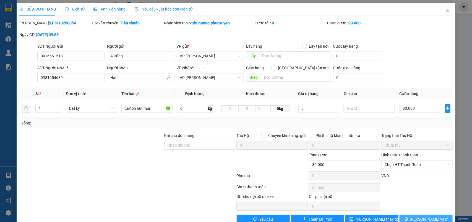
click at [428, 217] on span "[PERSON_NAME] và In" at bounding box center [429, 219] width 39 height 6
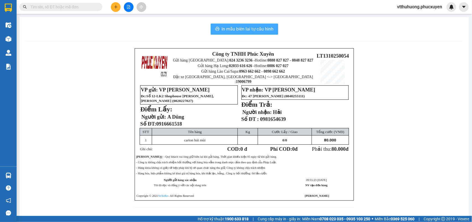
click at [251, 31] on span "In mẫu biên lai tự cấu hình" at bounding box center [248, 28] width 52 height 7
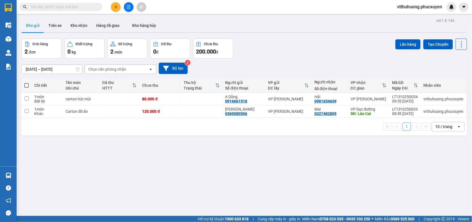
click at [73, 9] on input "text" at bounding box center [62, 7] width 65 height 6
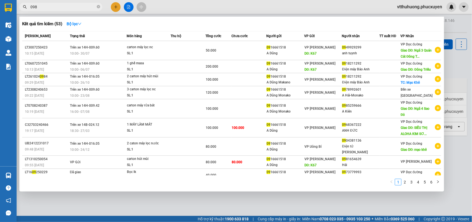
type input "0989"
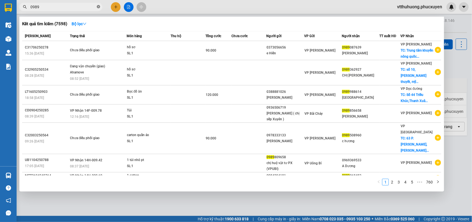
click at [98, 7] on icon "close-circle" at bounding box center [98, 6] width 3 height 3
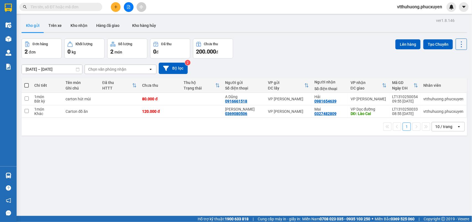
click at [43, 9] on input "text" at bounding box center [62, 7] width 65 height 6
drag, startPoint x: 40, startPoint y: 6, endPoint x: 30, endPoint y: 5, distance: 10.3
click at [30, 5] on span at bounding box center [60, 7] width 83 height 8
click at [46, 7] on input "text" at bounding box center [62, 7] width 65 height 6
paste input "0912088828"
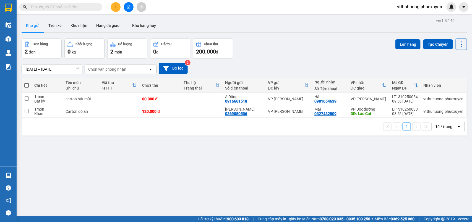
type input "0912088828"
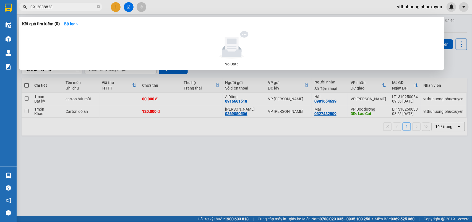
drag, startPoint x: 97, startPoint y: 8, endPoint x: 82, endPoint y: 6, distance: 14.8
click at [97, 8] on icon "close-circle" at bounding box center [98, 6] width 3 height 3
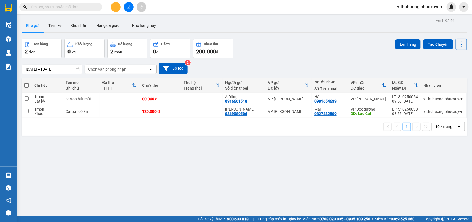
click at [72, 6] on input "text" at bounding box center [62, 7] width 65 height 6
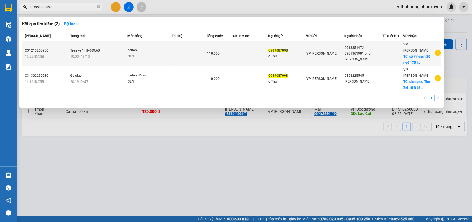
type input "0989087098"
click at [176, 58] on td at bounding box center [189, 53] width 35 height 25
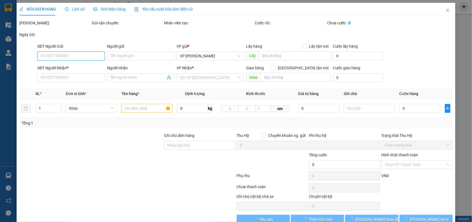
type input "0989087098"
type input "c Thư"
type input "0918351472"
type input "0981361901 ông [PERSON_NAME]"
checkbox input "true"
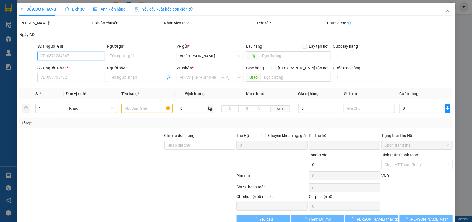
type input "số 7 ngách 20 ngõ 175 lạc long quân,,cầu giấy"
type input "0"
type input "110.000"
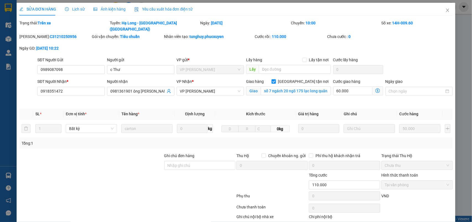
drag, startPoint x: 78, startPoint y: 9, endPoint x: 88, endPoint y: 1, distance: 12.5
click at [78, 9] on span "Lịch sử" at bounding box center [75, 9] width 20 height 4
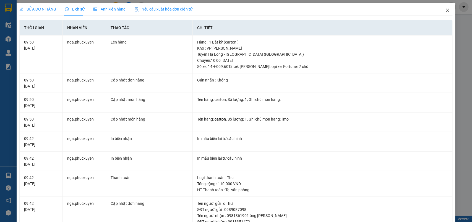
drag, startPoint x: 444, startPoint y: 9, endPoint x: 71, endPoint y: 14, distance: 372.9
click at [440, 9] on span "Close" at bounding box center [447, 10] width 15 height 15
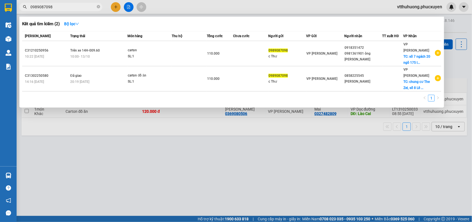
click at [95, 6] on input "0989087098" at bounding box center [62, 7] width 65 height 6
click at [98, 5] on span at bounding box center [98, 6] width 3 height 5
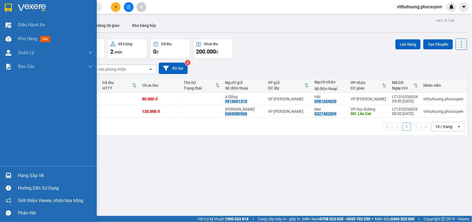
click at [37, 176] on div "Hàng sắp về" at bounding box center [55, 175] width 75 height 8
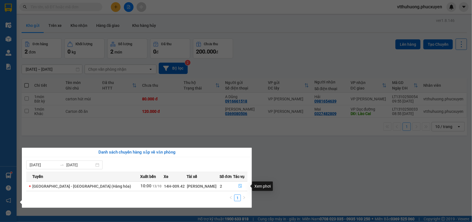
click at [239, 184] on icon "file-done" at bounding box center [241, 186] width 4 height 4
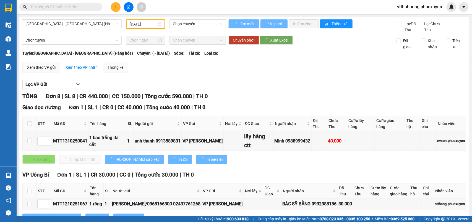
type input "[DATE]"
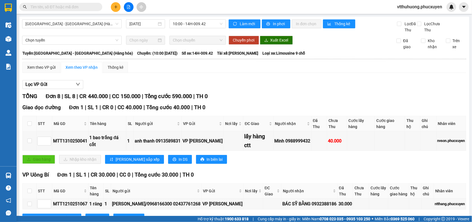
scroll to position [69, 0]
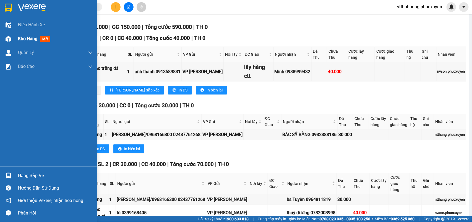
click at [26, 38] on span "Kho hàng" at bounding box center [27, 38] width 19 height 5
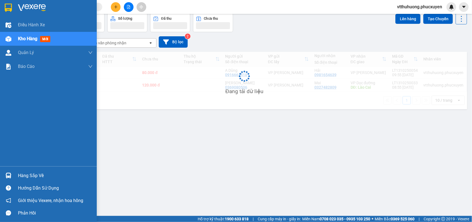
scroll to position [25, 0]
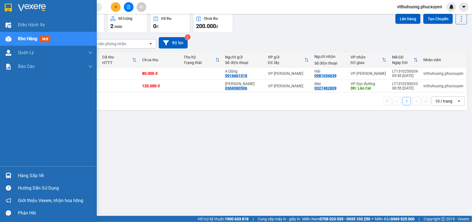
drag, startPoint x: 29, startPoint y: 176, endPoint x: 177, endPoint y: 174, distance: 148.7
click at [39, 175] on div "Hàng sắp về" at bounding box center [55, 175] width 75 height 8
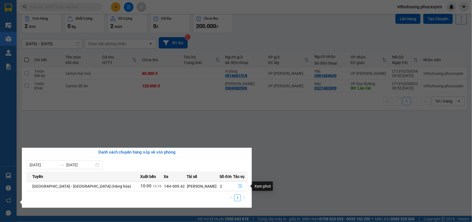
click at [239, 186] on icon "file-done" at bounding box center [241, 186] width 4 height 4
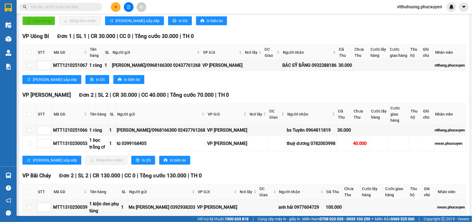
scroll to position [274, 0]
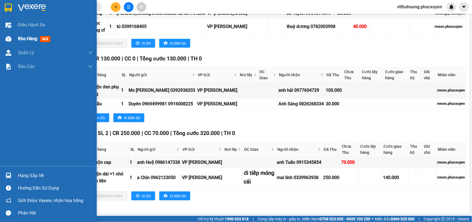
click at [18, 38] on span "Kho hàng" at bounding box center [27, 38] width 19 height 5
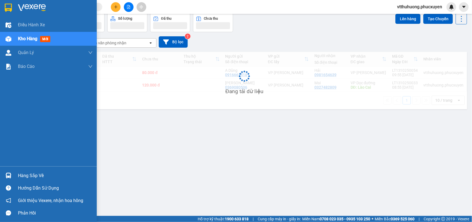
scroll to position [25, 0]
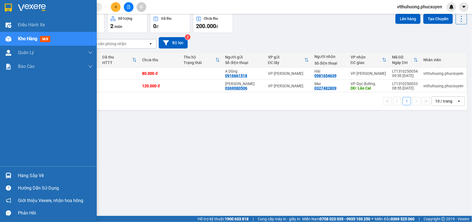
click at [52, 175] on div "Hàng sắp về" at bounding box center [55, 175] width 75 height 8
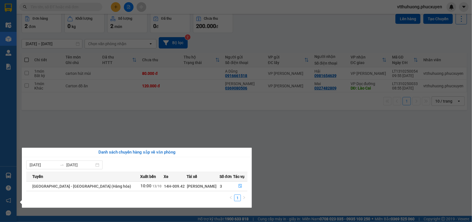
click at [362, 155] on section "Kết quả tìm kiếm ( 2 ) Bộ lọc Mã ĐH Trạng thái Món hàng Thu hộ Tổng cước Chưa c…" at bounding box center [236, 111] width 472 height 222
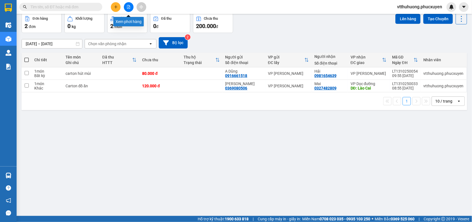
click at [117, 6] on icon "plus" at bounding box center [116, 7] width 4 height 4
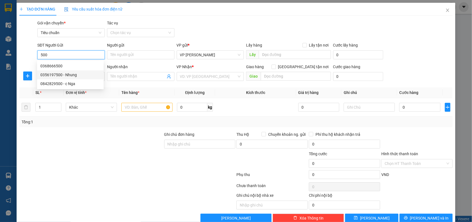
click at [69, 74] on div "0356197500 - Nhung" at bounding box center [70, 75] width 60 height 6
type input "0356197500"
type input "Nhung"
type input "Monbay"
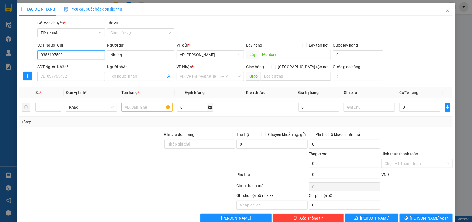
type input "0356197500"
click at [73, 82] on div "SĐT Người Nhận * VD: 0377654321" at bounding box center [71, 73] width 68 height 19
click at [76, 78] on input "SĐT Người Nhận *" at bounding box center [71, 76] width 68 height 9
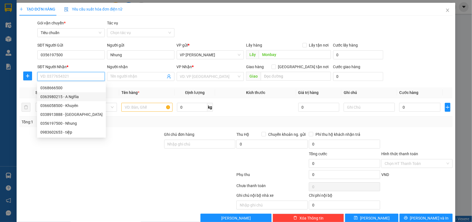
click at [71, 94] on div "0363980215 - A Nghĩa" at bounding box center [71, 97] width 62 height 6
type input "0363980215"
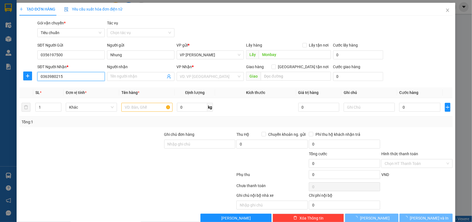
type input "A Nghĩa"
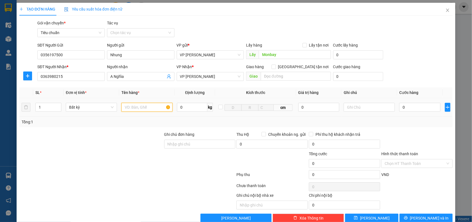
click at [135, 109] on input "text" at bounding box center [147, 107] width 51 height 9
type input "1 bao"
type input "9"
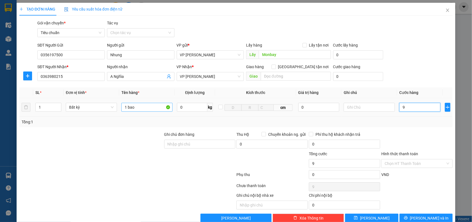
type input "90"
type input "90.000"
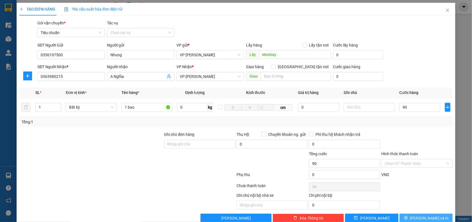
type input "90.000"
click at [407, 214] on button "[PERSON_NAME] và In" at bounding box center [426, 217] width 53 height 9
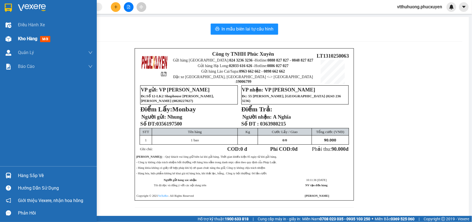
click at [13, 39] on div "Kho hàng mới" at bounding box center [48, 39] width 97 height 14
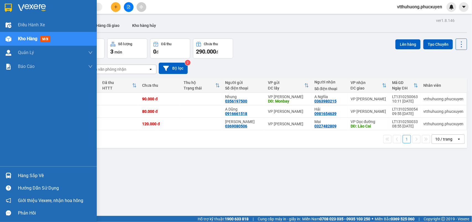
click at [39, 174] on div "Hàng sắp về" at bounding box center [55, 175] width 75 height 8
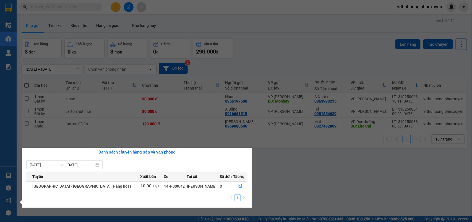
click at [312, 46] on section "Kết quả tìm kiếm ( 2 ) Bộ lọc Mã ĐH Trạng thái Món hàng Thu hộ Tổng cước Chưa c…" at bounding box center [236, 111] width 472 height 222
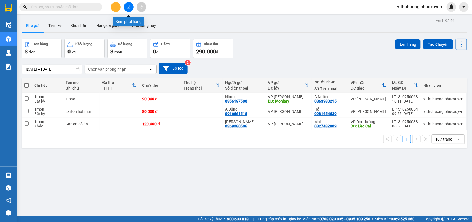
click at [127, 3] on button at bounding box center [129, 7] width 10 height 10
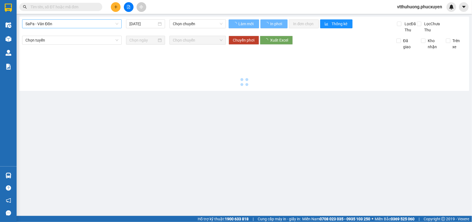
click at [72, 24] on span "SaPa - Vân Đồn" at bounding box center [71, 24] width 93 height 8
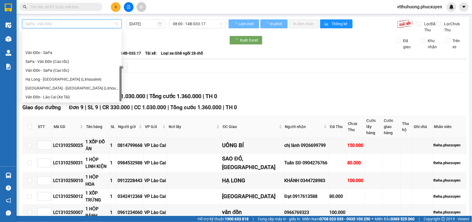
scroll to position [27, 0]
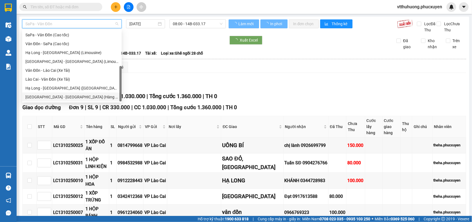
click at [73, 86] on div "Hạ Long - [GEOGRAPHIC_DATA] ([GEOGRAPHIC_DATA])" at bounding box center [71, 88] width 93 height 6
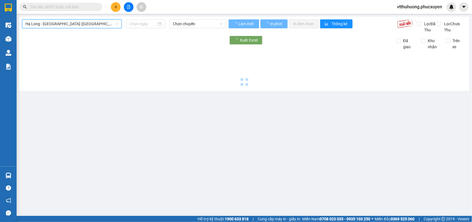
type input "[DATE]"
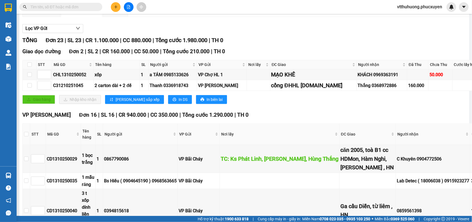
scroll to position [53, 0]
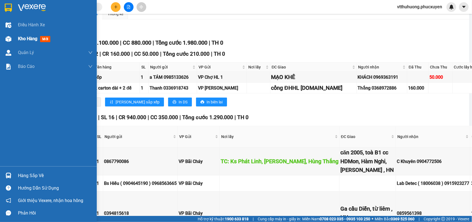
click at [24, 36] on span "Kho hàng" at bounding box center [27, 38] width 19 height 5
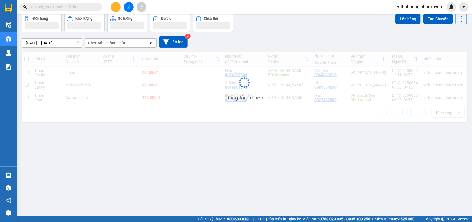
scroll to position [25, 0]
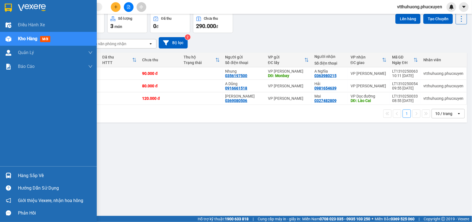
click at [24, 177] on div "Hàng sắp về" at bounding box center [55, 175] width 75 height 8
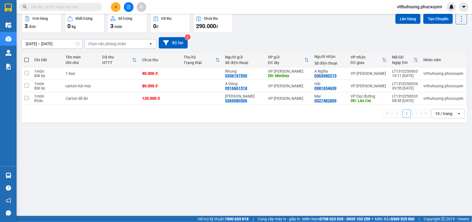
click at [331, 181] on section "Kết quả tìm kiếm ( 2 ) Bộ lọc Mã ĐH Trạng thái Món hàng Thu hộ Tổng cước Chưa c…" at bounding box center [236, 111] width 472 height 222
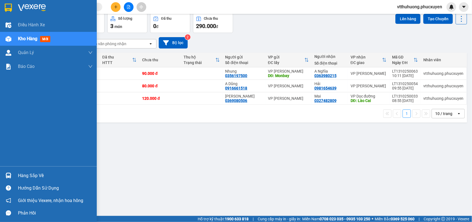
drag, startPoint x: 34, startPoint y: 173, endPoint x: 96, endPoint y: 178, distance: 62.4
click at [35, 174] on div "Hàng sắp về" at bounding box center [55, 175] width 75 height 8
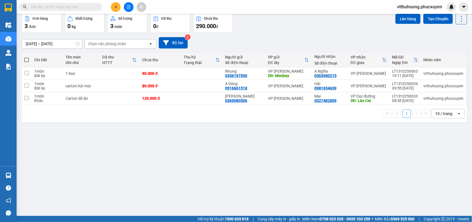
click at [321, 181] on section "Kết quả tìm kiếm ( 2 ) Bộ lọc Mã ĐH Trạng thái Món hàng Thu hộ Tổng cước Chưa c…" at bounding box center [236, 111] width 472 height 222
click at [129, 4] on button at bounding box center [129, 7] width 10 height 10
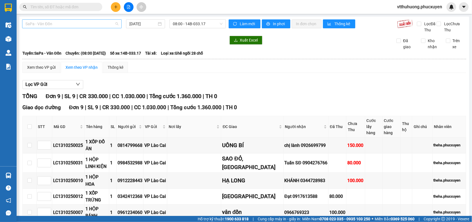
click at [83, 21] on span "SaPa - Vân Đồn" at bounding box center [71, 24] width 93 height 8
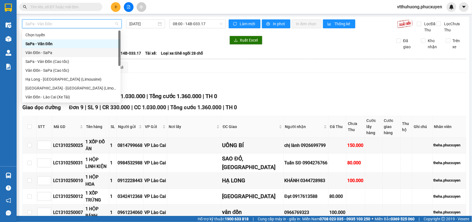
drag, startPoint x: 55, startPoint y: 52, endPoint x: 117, endPoint y: 35, distance: 63.5
click at [57, 52] on div "Vân Đồn - SaPa" at bounding box center [71, 53] width 92 height 6
type input "[DATE]"
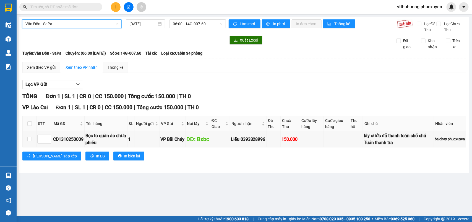
click at [67, 21] on span "Vân Đồn - SaPa" at bounding box center [71, 24] width 93 height 8
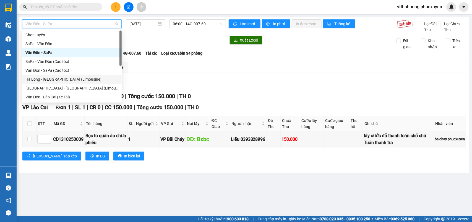
click at [69, 80] on div "Hạ Long - [GEOGRAPHIC_DATA] (Limousine)" at bounding box center [71, 79] width 93 height 6
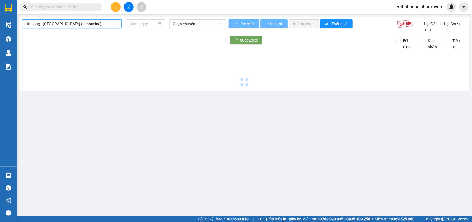
type input "[DATE]"
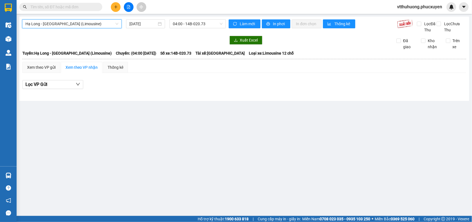
click at [71, 23] on span "Hạ Long - [GEOGRAPHIC_DATA] (Limousine)" at bounding box center [71, 24] width 93 height 8
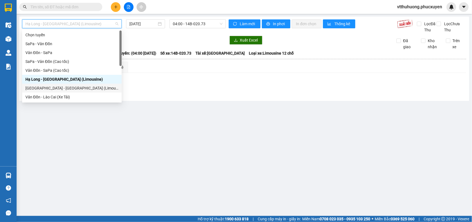
scroll to position [27, 0]
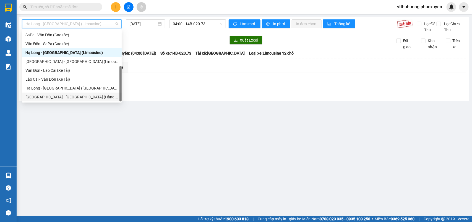
click at [72, 95] on div "[GEOGRAPHIC_DATA] - [GEOGRAPHIC_DATA] (Hàng hóa)" at bounding box center [71, 97] width 93 height 6
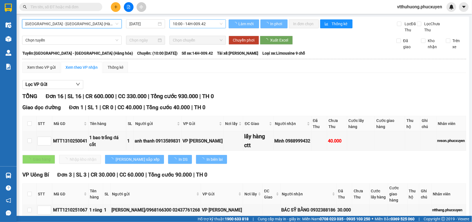
click at [209, 22] on span "10:00 - 14H-009.42" at bounding box center [198, 24] width 50 height 8
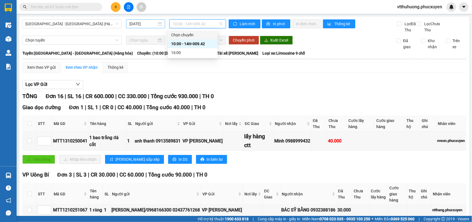
click at [152, 22] on input "[DATE]" at bounding box center [143, 24] width 27 height 6
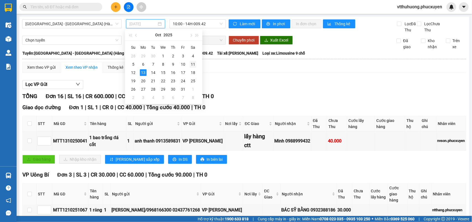
click at [194, 63] on div "11" at bounding box center [193, 64] width 7 height 7
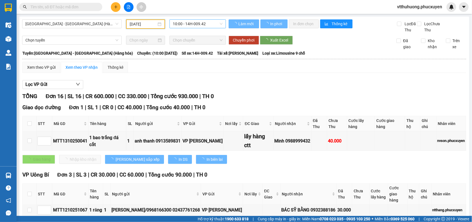
type input "[DATE]"
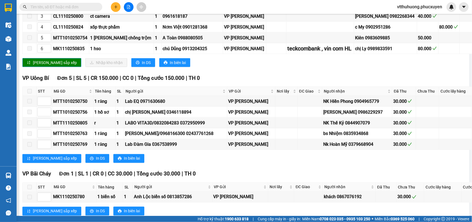
scroll to position [421, 0]
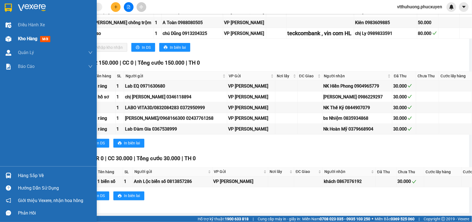
click at [24, 37] on span "Kho hàng" at bounding box center [27, 38] width 19 height 5
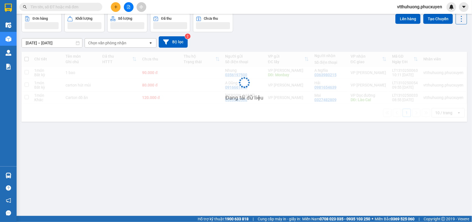
scroll to position [25, 0]
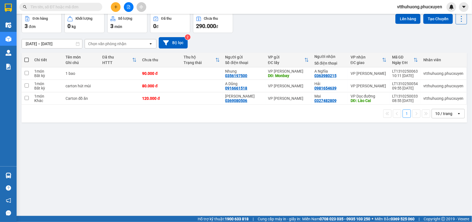
paste input "0989087098"
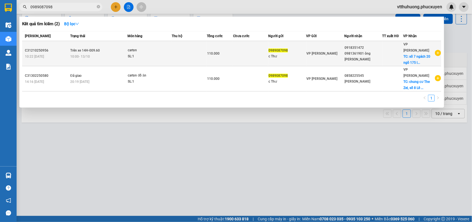
type input "0989087098"
click at [178, 51] on td at bounding box center [189, 53] width 35 height 25
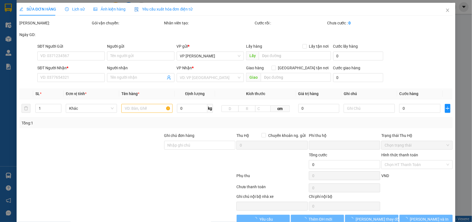
click at [76, 7] on span "Lịch sử" at bounding box center [75, 9] width 20 height 4
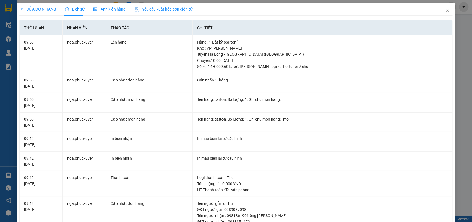
click at [42, 10] on span "SỬA ĐƠN HÀNG" at bounding box center [37, 9] width 37 height 4
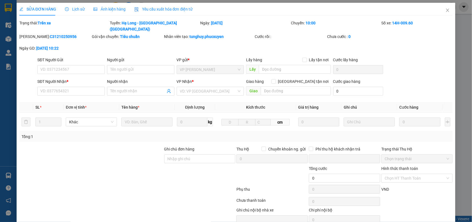
type input "0989087098"
type input "c Thư"
type input "0918351472"
type input "0981361901 ông [PERSON_NAME]"
checkbox input "true"
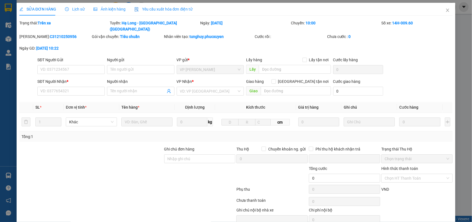
type input "số 7 ngách 20 ngõ 175 lạc long quân,,cầu giấy"
type input "0"
type input "110.000"
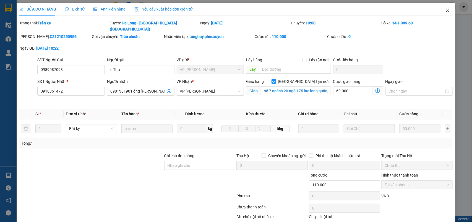
click at [446, 8] on icon "close" at bounding box center [448, 10] width 4 height 4
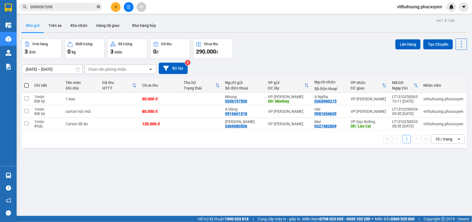
click at [97, 5] on icon "close-circle" at bounding box center [98, 6] width 3 height 3
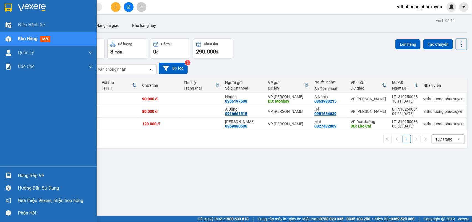
click at [33, 170] on div "Hàng sắp về" at bounding box center [48, 175] width 97 height 12
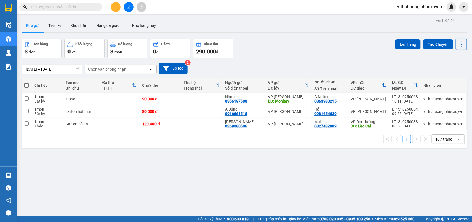
drag, startPoint x: 285, startPoint y: 183, endPoint x: 244, endPoint y: 153, distance: 50.7
click at [285, 181] on section "Kết quả tìm kiếm ( 2 ) Bộ lọc Mã ĐH Trạng thái Món hàng Thu hộ Tổng cước Chưa c…" at bounding box center [236, 111] width 472 height 222
click at [81, 24] on button "Kho nhận" at bounding box center [79, 25] width 26 height 13
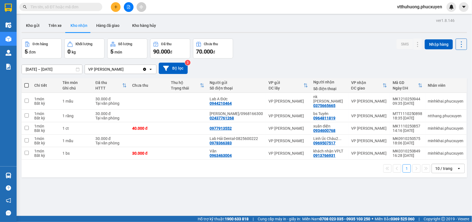
click at [32, 25] on button "Kho gửi" at bounding box center [33, 25] width 22 height 13
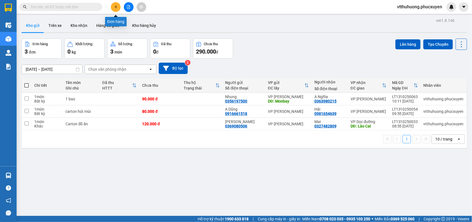
click at [117, 7] on icon "plus" at bounding box center [116, 7] width 4 height 4
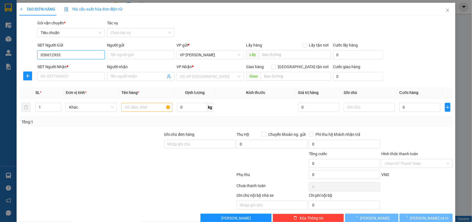
type input "0366129336"
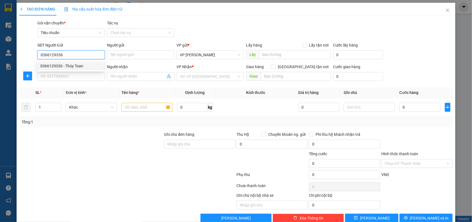
click at [76, 66] on div "0366129336 - Thúy Toan" at bounding box center [70, 66] width 60 height 6
type input "Thúy Toan"
type input "0366129336"
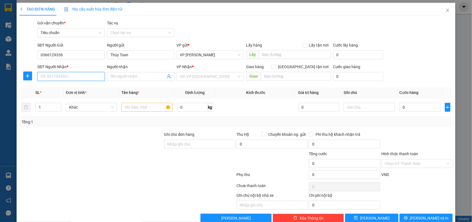
click at [60, 77] on input "SĐT Người Nhận *" at bounding box center [71, 76] width 68 height 9
type input "0912268939"
click at [59, 89] on div "0912268939 - anh" at bounding box center [70, 88] width 60 height 6
type input "anh"
checkbox input "true"
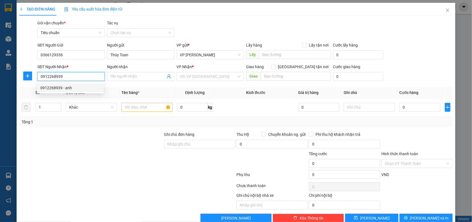
type input "19/124/16 Đ. [GEOGRAPHIC_DATA], Tổ dân phố số 6, [GEOGRAPHIC_DATA], [GEOGRAPHIC…"
type input "70.000"
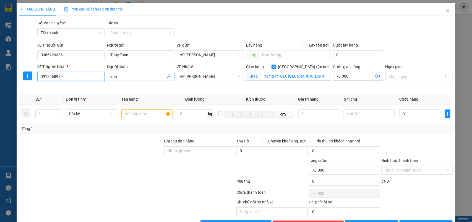
type input "0912268939"
drag, startPoint x: 121, startPoint y: 75, endPoint x: 89, endPoint y: 74, distance: 32.1
click at [89, 74] on div "SĐT Người Nhận * 0912268939 0912268939 Người nhận anh VP Nhận * VP [PERSON_NAME…" at bounding box center [245, 77] width 418 height 26
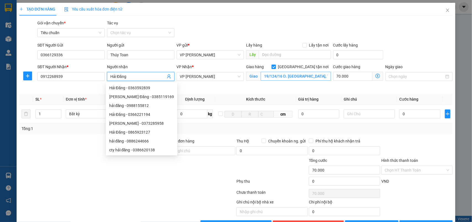
type input "Hải Đăng"
click at [325, 77] on input "19/124/16 Đ. [GEOGRAPHIC_DATA], Tổ dân phố số 6, [GEOGRAPHIC_DATA], [GEOGRAPHIC…" at bounding box center [296, 76] width 70 height 9
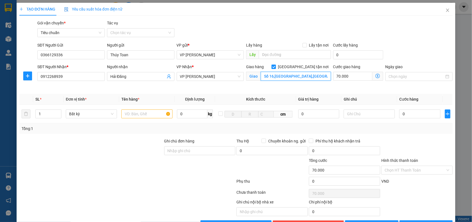
type input "Số 16,[GEOGRAPHIC_DATA],[GEOGRAPHIC_DATA]"
click at [376, 76] on icon "dollar-circle" at bounding box center [378, 76] width 4 height 4
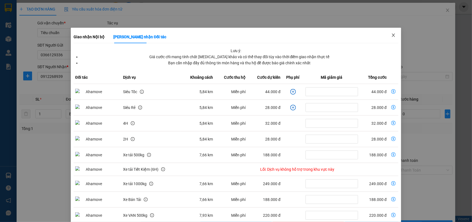
click at [392, 34] on icon "close" at bounding box center [394, 35] width 4 height 4
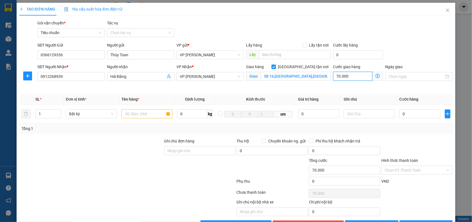
click at [352, 77] on input "70.000" at bounding box center [353, 76] width 39 height 9
type input "5"
type input "50"
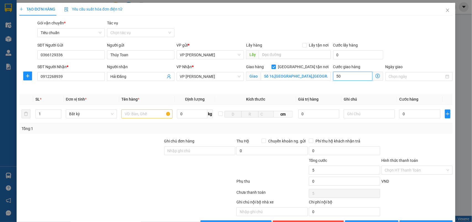
type input "50"
type input "50.000"
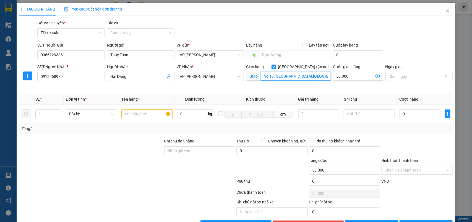
click at [308, 79] on input "Số 16,[GEOGRAPHIC_DATA],[GEOGRAPHIC_DATA]" at bounding box center [296, 76] width 70 height 9
click at [305, 77] on input "Số 16,[GEOGRAPHIC_DATA],[GEOGRAPHIC_DATA]" at bounding box center [296, 76] width 70 height 9
type input "Số 16,[GEOGRAPHIC_DATA],[GEOGRAPHIC_DATA][DOMAIN_NAME] khuyến nông Quốc Gia"
click at [376, 75] on icon "dollar-circle" at bounding box center [378, 76] width 4 height 4
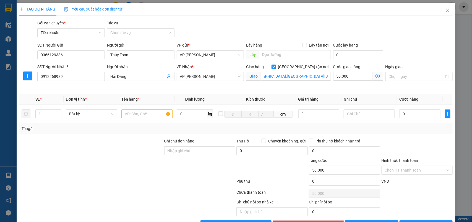
scroll to position [0, 0]
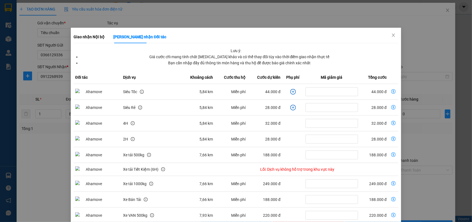
click at [405, 53] on div "Giao nhận Nội bộ Giao nhận Đối tác Lưu ý: Giá cước chỉ mang tính chất [MEDICAL_…" at bounding box center [236, 111] width 472 height 222
click at [392, 37] on icon "close" at bounding box center [394, 35] width 4 height 4
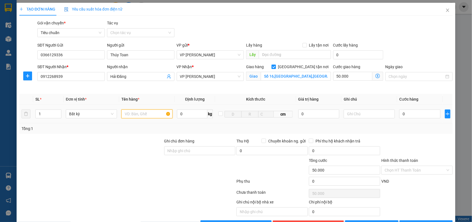
click at [127, 113] on input "text" at bounding box center [147, 113] width 51 height 9
type input "Hồ sơ"
type input "7"
type input "50.007"
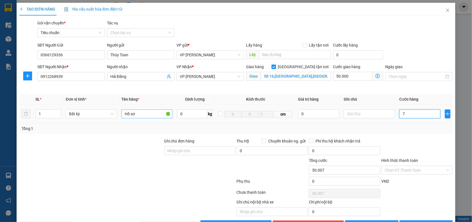
type input "70"
type input "50.070"
type input "70.000"
type input "120.000"
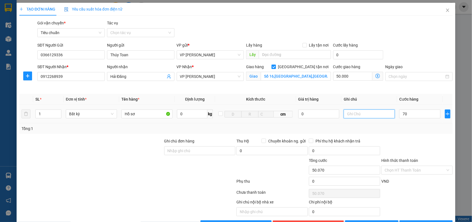
type input "120.000"
click at [355, 111] on input "text" at bounding box center [369, 113] width 51 height 9
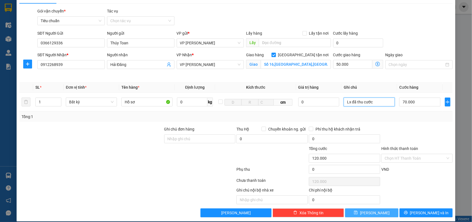
scroll to position [19, 0]
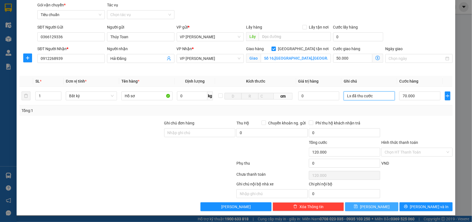
type input "Lx đã thu cước"
click at [358, 206] on icon "save" at bounding box center [356, 206] width 4 height 4
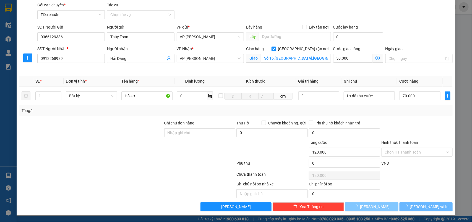
checkbox input "false"
type input "0"
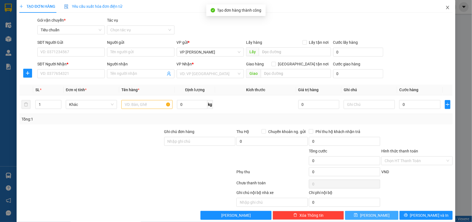
scroll to position [0, 0]
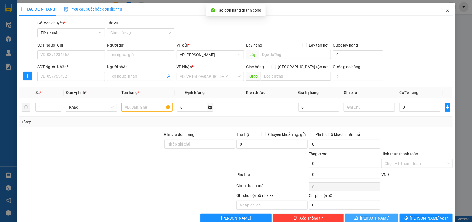
drag, startPoint x: 443, startPoint y: 10, endPoint x: 385, endPoint y: 1, distance: 58.9
click at [440, 8] on span "Close" at bounding box center [447, 10] width 15 height 15
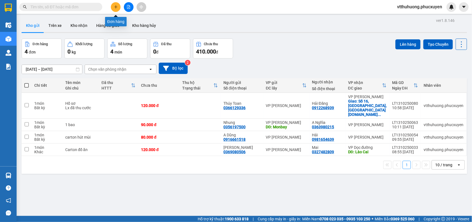
click at [114, 6] on icon "plus" at bounding box center [116, 7] width 4 height 4
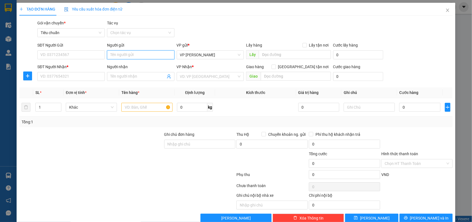
click at [119, 54] on input "Người gửi" at bounding box center [141, 54] width 68 height 9
type input "C Sen"
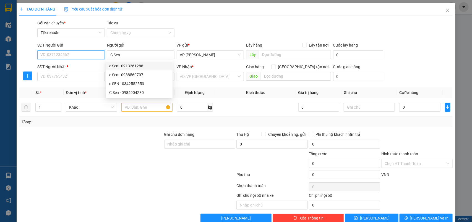
click at [76, 56] on input "SĐT Người Gửi" at bounding box center [71, 54] width 68 height 9
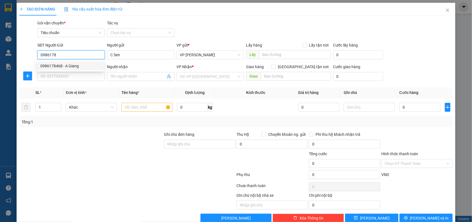
click at [73, 64] on div "0986178468 - A Giang" at bounding box center [70, 66] width 60 height 6
type input "0986178468"
type input "A Giang"
type input "0986178468"
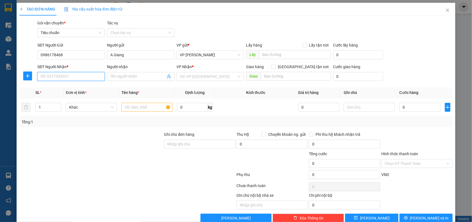
click at [67, 77] on input "SĐT Người Nhận *" at bounding box center [71, 76] width 68 height 9
drag, startPoint x: 75, startPoint y: 97, endPoint x: 75, endPoint y: 76, distance: 21.0
click at [75, 96] on div "0975581862 - [PERSON_NAME]" at bounding box center [70, 97] width 60 height 6
type input "0975581862"
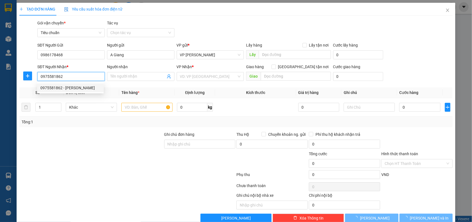
type input "[PERSON_NAME]"
checkbox input "true"
type input "Liền kề 423,khu đất dịch vụ [GEOGRAPHIC_DATA],[GEOGRAPHIC_DATA],[GEOGRAPHIC_DAT…"
type input "100.000"
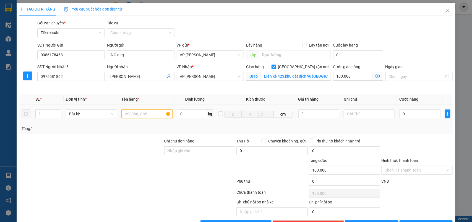
click at [129, 114] on input "text" at bounding box center [147, 113] width 51 height 9
type input "carton mẫu nước"
type input "8"
type input "100.008"
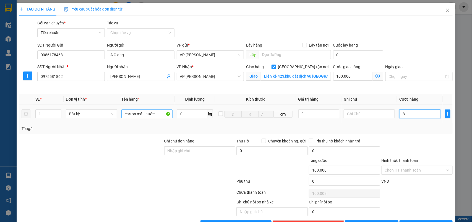
type input "80"
type input "100.080"
click at [385, 169] on input "Hình thức thanh toán" at bounding box center [415, 170] width 61 height 8
type input "80.000"
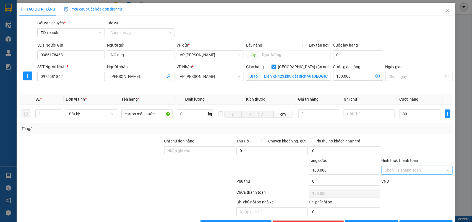
type input "180.000"
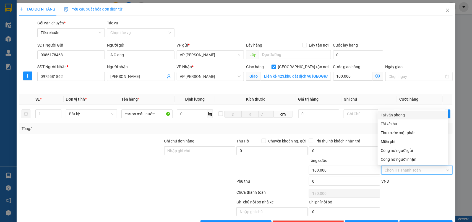
click at [388, 115] on div "Tại văn phòng" at bounding box center [413, 115] width 64 height 6
type input "0"
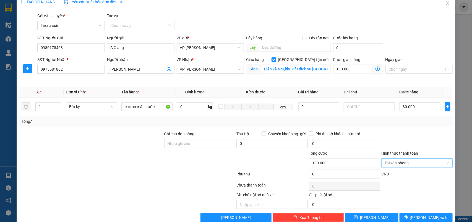
scroll to position [19, 0]
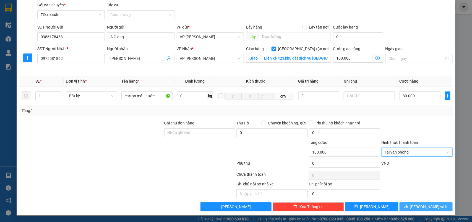
click at [416, 205] on button "[PERSON_NAME] và In" at bounding box center [426, 206] width 53 height 9
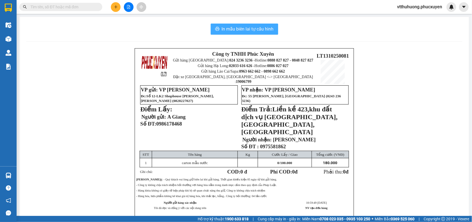
drag, startPoint x: 243, startPoint y: 30, endPoint x: 394, endPoint y: 24, distance: 151.5
click at [244, 30] on span "In mẫu biên lai tự cấu hình" at bounding box center [248, 28] width 52 height 7
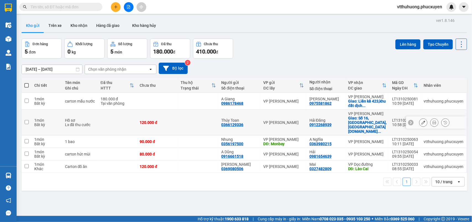
click at [188, 123] on td at bounding box center [198, 123] width 41 height 26
checkbox input "true"
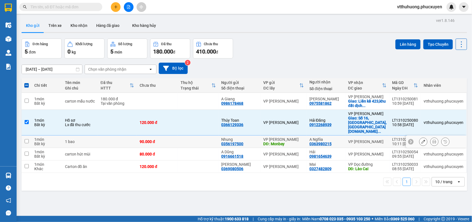
click at [195, 143] on td at bounding box center [198, 141] width 41 height 12
checkbox input "true"
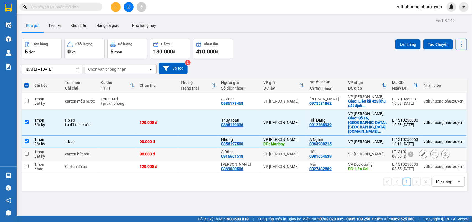
click at [195, 156] on td at bounding box center [198, 154] width 41 height 12
checkbox input "true"
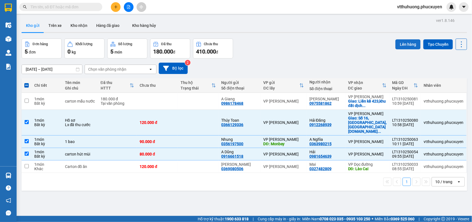
drag, startPoint x: 404, startPoint y: 43, endPoint x: 391, endPoint y: 43, distance: 13.0
click at [399, 43] on button "Lên hàng" at bounding box center [408, 44] width 25 height 10
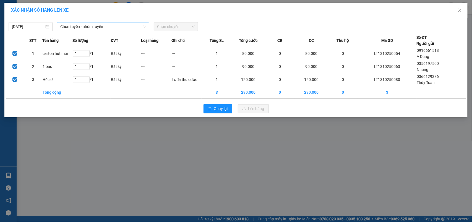
click at [110, 25] on span "Chọn tuyến - nhóm tuyến" at bounding box center [103, 26] width 86 height 8
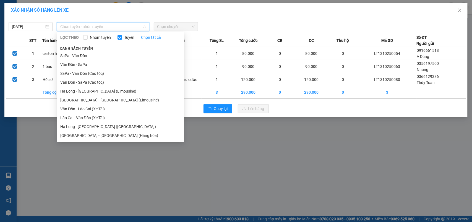
click at [107, 125] on li "Hạ Long - [GEOGRAPHIC_DATA] ([GEOGRAPHIC_DATA])" at bounding box center [120, 126] width 127 height 9
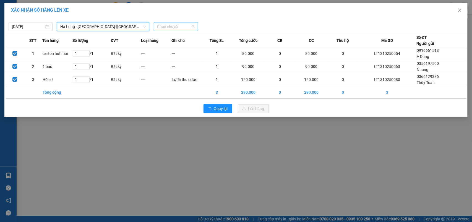
click at [170, 27] on span "Chọn chuyến" at bounding box center [175, 26] width 37 height 8
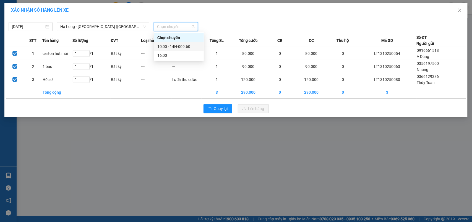
drag, startPoint x: 183, startPoint y: 46, endPoint x: 237, endPoint y: 82, distance: 65.0
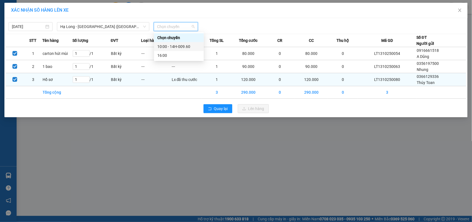
click at [183, 46] on div "10:00 - 14H-009.60" at bounding box center [178, 46] width 43 height 6
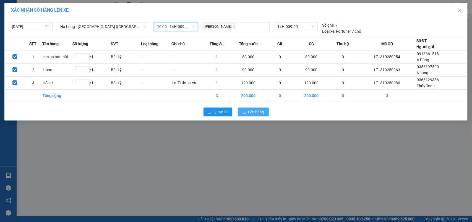
drag, startPoint x: 257, startPoint y: 113, endPoint x: 241, endPoint y: 102, distance: 19.6
click at [257, 112] on span "Lên hàng" at bounding box center [257, 112] width 16 height 6
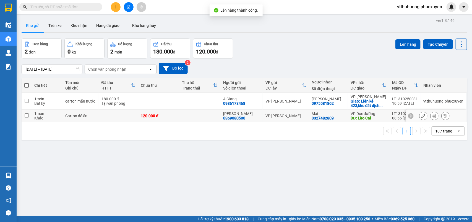
click at [199, 119] on td at bounding box center [199, 116] width 41 height 12
checkbox input "true"
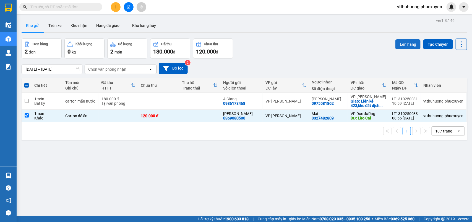
drag, startPoint x: 405, startPoint y: 43, endPoint x: 402, endPoint y: 43, distance: 3.3
click at [405, 43] on button "Lên hàng" at bounding box center [408, 44] width 25 height 10
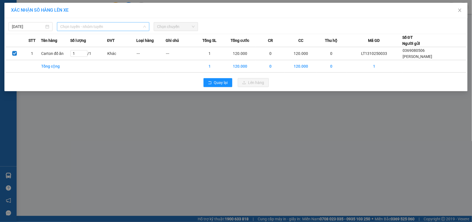
click at [121, 25] on span "Chọn tuyến - nhóm tuyến" at bounding box center [103, 26] width 86 height 8
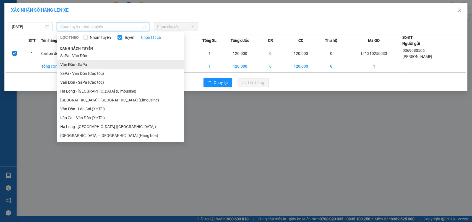
click at [78, 63] on li "Vân Đồn - SaPa" at bounding box center [120, 64] width 127 height 9
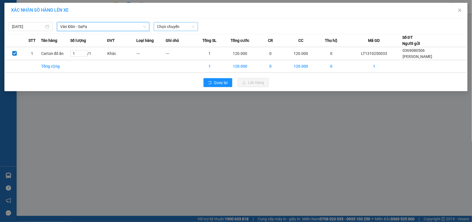
click at [188, 26] on span "Chọn chuyến" at bounding box center [175, 26] width 37 height 8
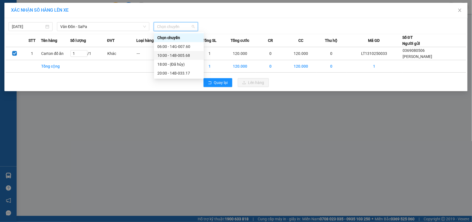
click at [186, 55] on div "10:00 - 14B-005.68" at bounding box center [178, 55] width 43 height 6
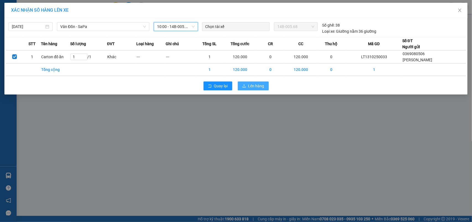
click at [262, 85] on span "Lên hàng" at bounding box center [257, 86] width 16 height 6
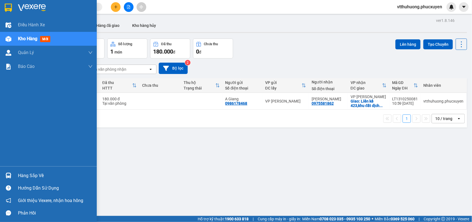
click at [37, 176] on div "Hàng sắp về" at bounding box center [55, 175] width 75 height 8
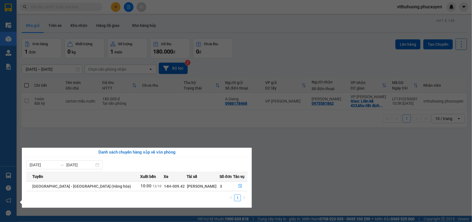
click at [295, 171] on section "Kết quả tìm kiếm ( 2 ) Bộ lọc Mã ĐH Trạng thái Món hàng Thu hộ Tổng cước Chưa c…" at bounding box center [236, 111] width 472 height 222
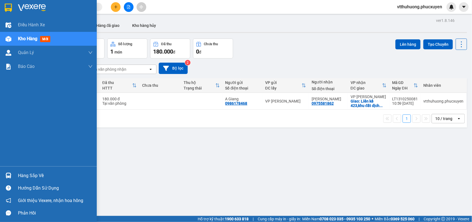
click at [23, 173] on div "Hàng sắp về" at bounding box center [55, 175] width 75 height 8
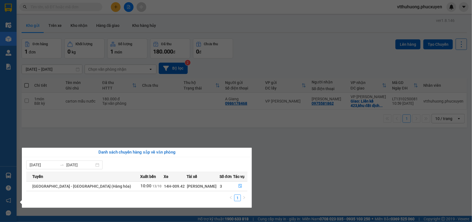
click at [282, 166] on section "Kết quả tìm kiếm ( 2 ) Bộ lọc Mã ĐH Trạng thái Món hàng Thu hộ Tổng cước Chưa c…" at bounding box center [236, 111] width 472 height 222
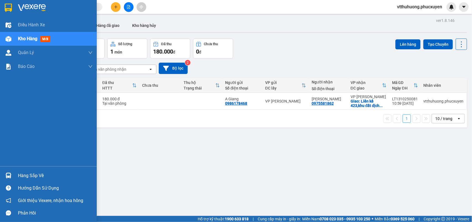
click at [29, 174] on div "Hàng sắp về" at bounding box center [55, 175] width 75 height 8
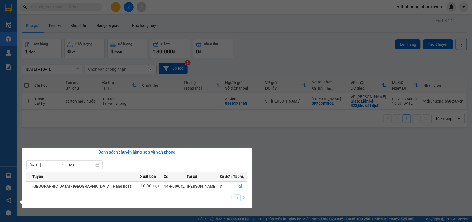
drag, startPoint x: 290, startPoint y: 185, endPoint x: 273, endPoint y: 176, distance: 19.0
click at [285, 181] on section "Kết quả tìm kiếm ( 2 ) Bộ lọc Mã ĐH Trạng thái Món hàng Thu hộ Tổng cước Chưa c…" at bounding box center [236, 111] width 472 height 222
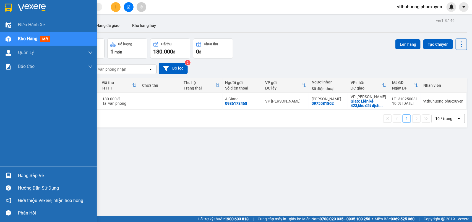
click at [32, 171] on div "Hàng sắp về" at bounding box center [55, 175] width 75 height 8
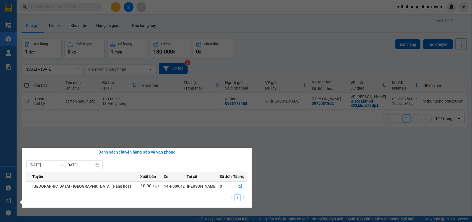
click at [327, 51] on section "Kết quả tìm kiếm ( 2 ) Bộ lọc Mã ĐH Trạng thái Món hàng Thu hộ Tổng cước Chưa c…" at bounding box center [236, 111] width 472 height 222
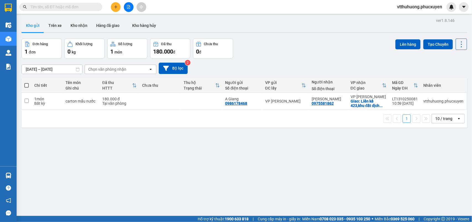
click at [72, 20] on button "Kho nhận" at bounding box center [79, 25] width 26 height 13
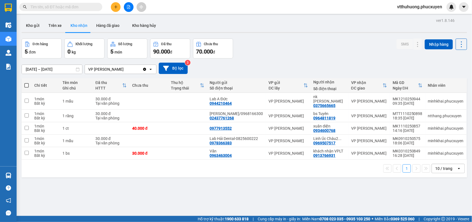
click at [33, 24] on button "Kho gửi" at bounding box center [33, 25] width 22 height 13
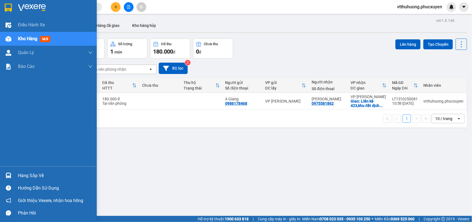
click at [25, 174] on div "Hàng sắp về" at bounding box center [55, 175] width 75 height 8
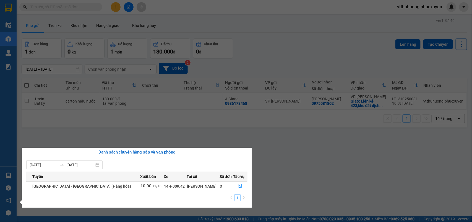
click at [265, 52] on section "Kết quả tìm kiếm ( 2 ) Bộ lọc Mã ĐH Trạng thái Món hàng Thu hộ Tổng cước Chưa c…" at bounding box center [236, 111] width 472 height 222
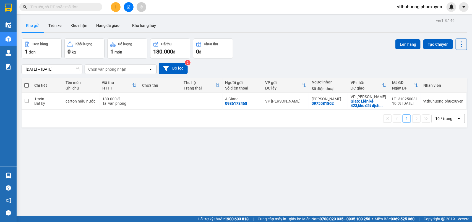
click at [114, 7] on icon "plus" at bounding box center [116, 7] width 4 height 4
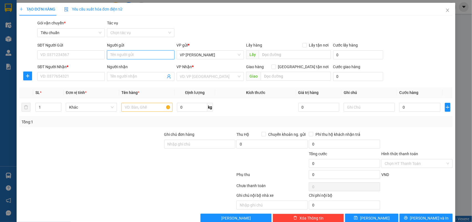
click at [135, 54] on input "Người gửi" at bounding box center [141, 54] width 68 height 9
type input "bs tuyên"
click at [143, 76] on div "bs Tuyên - 0964811819" at bounding box center [139, 75] width 60 height 6
type input "0964811819"
type input "bs Tuyên"
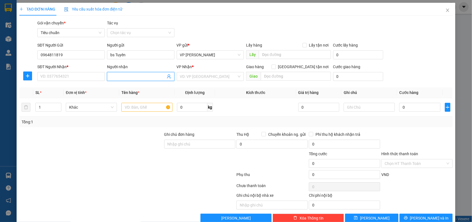
click at [167, 77] on icon "user-add" at bounding box center [169, 76] width 4 height 4
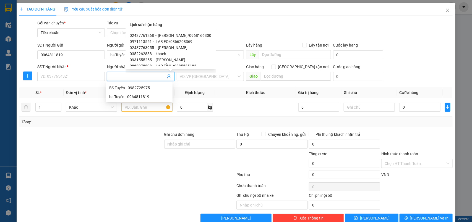
click at [174, 33] on span "[PERSON_NAME]/0968166300" at bounding box center [184, 35] width 53 height 4
type input "02437761268"
type input "[PERSON_NAME]/0968166300"
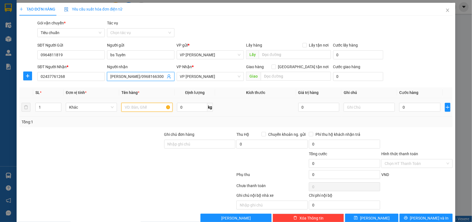
click at [147, 108] on input "text" at bounding box center [147, 107] width 51 height 9
type input "Mẫu nk"
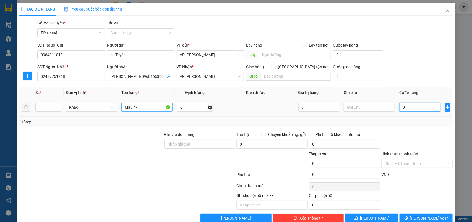
type input "3"
type input "30"
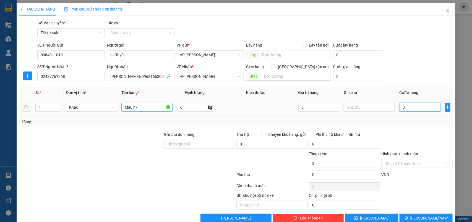
type input "30"
type input "30.000"
click at [386, 161] on input "Hình thức thanh toán" at bounding box center [415, 163] width 61 height 8
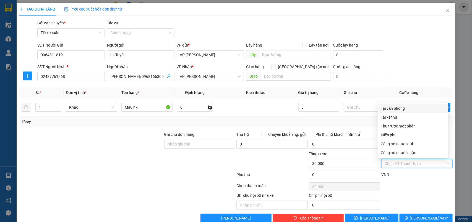
click at [391, 110] on div "Tại văn phòng" at bounding box center [413, 108] width 64 height 6
type input "0"
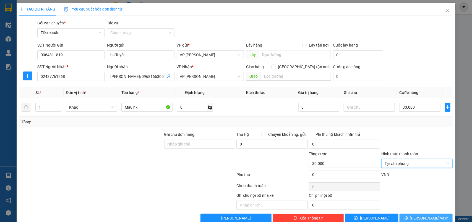
click at [430, 215] on button "[PERSON_NAME] và In" at bounding box center [426, 217] width 53 height 9
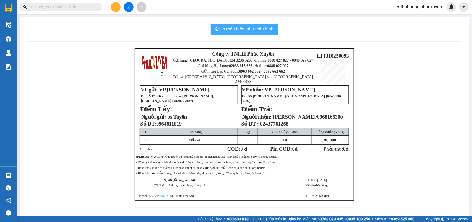
click at [253, 28] on span "In mẫu biên lai tự cấu hình" at bounding box center [248, 28] width 52 height 7
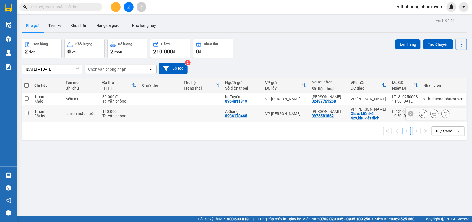
click at [177, 117] on td at bounding box center [160, 113] width 42 height 17
checkbox input "true"
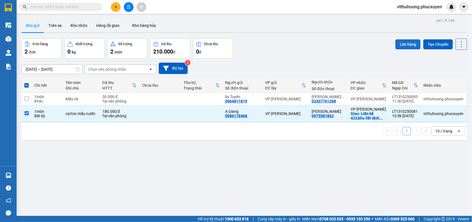
drag, startPoint x: 403, startPoint y: 45, endPoint x: 400, endPoint y: 45, distance: 3.4
click at [402, 45] on button "Lên hàng" at bounding box center [408, 44] width 25 height 10
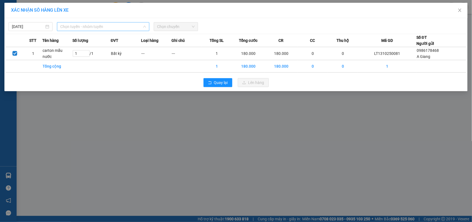
click at [100, 24] on span "Chọn tuyến - nhóm tuyến" at bounding box center [103, 26] width 86 height 8
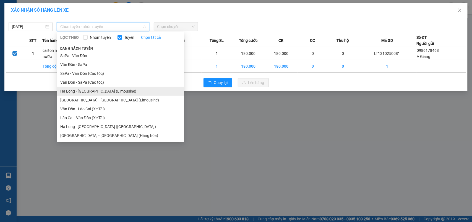
click at [100, 91] on li "Hạ Long - [GEOGRAPHIC_DATA] (Limousine)" at bounding box center [120, 91] width 127 height 9
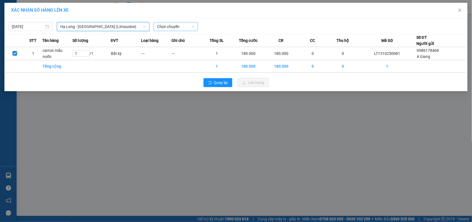
click at [179, 26] on span "Chọn chuyến" at bounding box center [175, 26] width 37 height 8
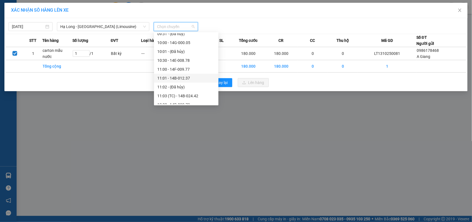
scroll to position [277, 0]
click at [186, 35] on div "12:00 - 14B-020.73" at bounding box center [186, 35] width 58 height 6
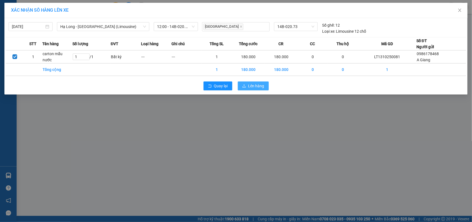
drag, startPoint x: 260, startPoint y: 85, endPoint x: 143, endPoint y: 7, distance: 140.6
click at [259, 85] on span "Lên hàng" at bounding box center [257, 86] width 16 height 6
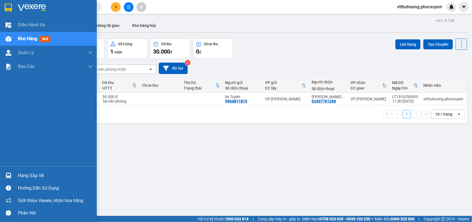
click at [32, 168] on div "Hàng sắp về Hướng dẫn sử dụng Giới thiệu Vexere, nhận hoa hồng Phản hồi" at bounding box center [48, 192] width 97 height 53
drag, startPoint x: 42, startPoint y: 172, endPoint x: 145, endPoint y: 165, distance: 102.7
click at [42, 172] on div "Hàng sắp về" at bounding box center [55, 175] width 75 height 8
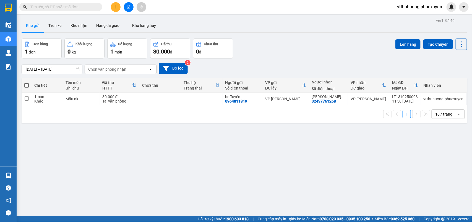
drag, startPoint x: 339, startPoint y: 161, endPoint x: 232, endPoint y: 216, distance: 120.1
click at [338, 161] on section "Kết quả tìm kiếm ( 2 ) Bộ lọc Mã ĐH Trạng thái Món hàng Thu hộ Tổng cước Chưa c…" at bounding box center [236, 111] width 472 height 222
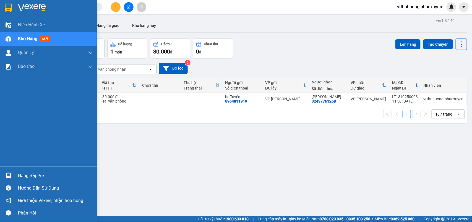
drag, startPoint x: 22, startPoint y: 168, endPoint x: 89, endPoint y: 172, distance: 67.1
click at [23, 169] on div "Hàng sắp về Hướng dẫn sử dụng Giới thiệu Vexere, nhận hoa hồng Phản hồi" at bounding box center [48, 192] width 97 height 53
click at [39, 177] on div "Hàng sắp về" at bounding box center [55, 175] width 75 height 8
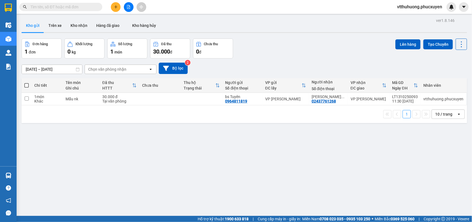
click at [293, 167] on section "Kết quả tìm kiếm ( 2 ) Bộ lọc Mã ĐH Trạng thái Món hàng Thu hộ Tổng cước Chưa c…" at bounding box center [236, 111] width 472 height 222
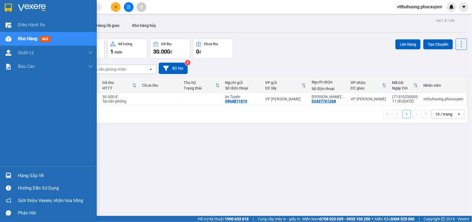
click at [23, 170] on div "Hàng sắp về" at bounding box center [48, 175] width 97 height 12
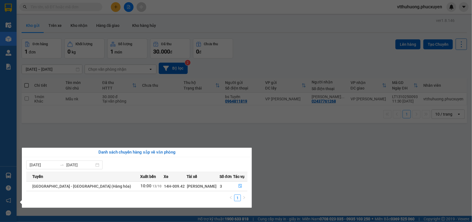
click at [279, 63] on section "Kết quả tìm kiếm ( 2 ) Bộ lọc Mã ĐH Trạng thái Món hàng Thu hộ Tổng cước Chưa c…" at bounding box center [236, 111] width 472 height 222
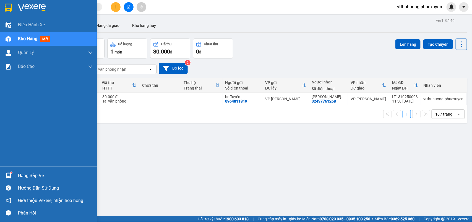
click at [27, 172] on div "Hàng sắp về" at bounding box center [55, 175] width 75 height 8
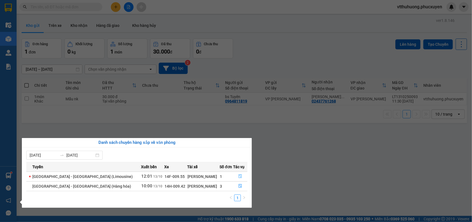
click at [239, 175] on icon "file-done" at bounding box center [240, 176] width 3 height 4
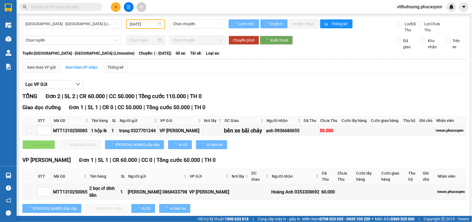
type input "[DATE]"
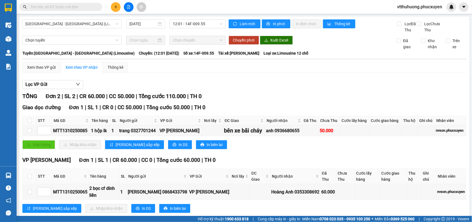
scroll to position [20, 0]
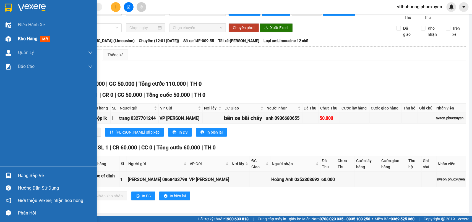
click at [23, 35] on div "Kho hàng mới" at bounding box center [35, 38] width 35 height 7
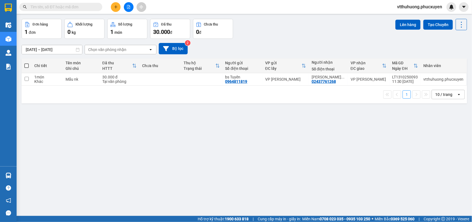
click at [60, 193] on div "ver 1.8.146 Kho gửi Trên xe Kho nhận Hàng đã giao Kho hàng hủy Đơn hàng 1 đơn K…" at bounding box center [244, 108] width 450 height 222
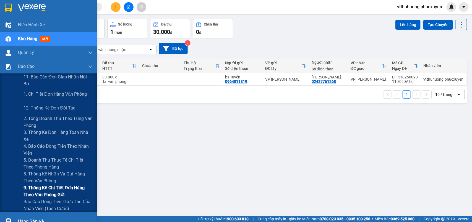
click at [50, 194] on span "9. Thống kê chi tiết đơn hàng theo văn phòng gửi" at bounding box center [58, 191] width 69 height 14
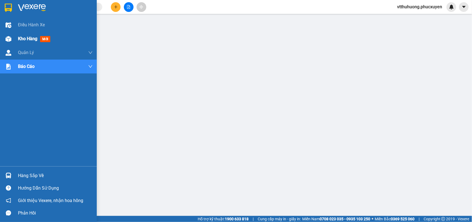
click at [24, 38] on span "Kho hàng" at bounding box center [27, 38] width 19 height 5
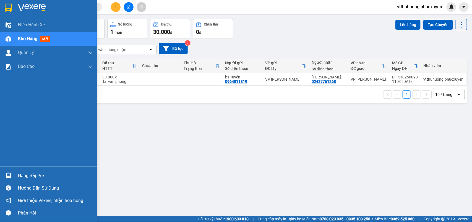
click at [25, 171] on div "Hàng sắp về" at bounding box center [55, 175] width 75 height 8
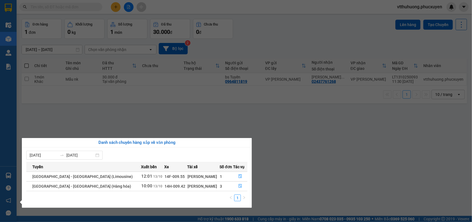
drag, startPoint x: 270, startPoint y: 186, endPoint x: 167, endPoint y: 159, distance: 106.9
click at [268, 186] on section "Kết quả tìm kiếm ( 2 ) Bộ lọc Mã ĐH Trạng thái Món hàng Thu hộ Tổng cước Chưa c…" at bounding box center [236, 111] width 472 height 222
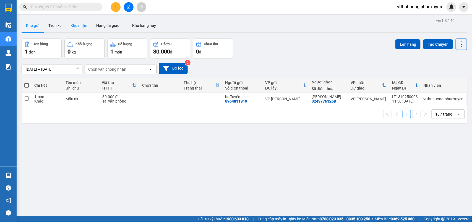
click at [71, 23] on button "Kho nhận" at bounding box center [79, 25] width 26 height 13
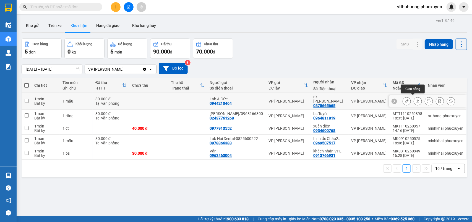
click at [416, 99] on icon at bounding box center [418, 101] width 4 height 4
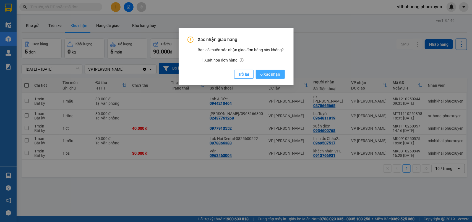
click at [270, 73] on span "Xác nhận" at bounding box center [270, 74] width 20 height 6
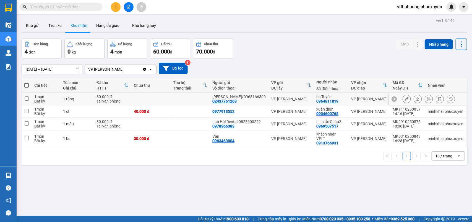
click at [416, 99] on icon at bounding box center [418, 99] width 4 height 4
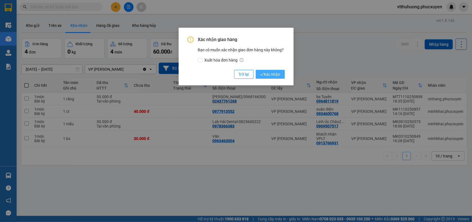
click at [278, 75] on span "Xác nhận" at bounding box center [270, 74] width 20 height 6
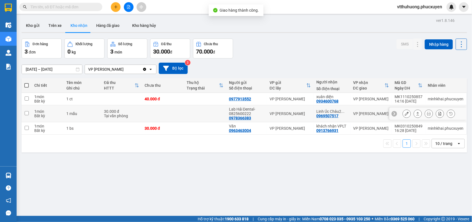
click at [416, 112] on icon at bounding box center [418, 114] width 4 height 4
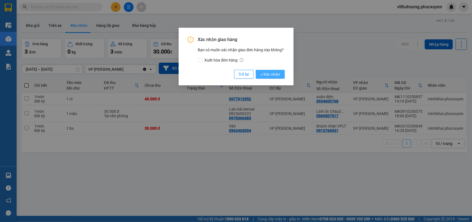
click at [265, 73] on span "Xác nhận" at bounding box center [270, 74] width 20 height 6
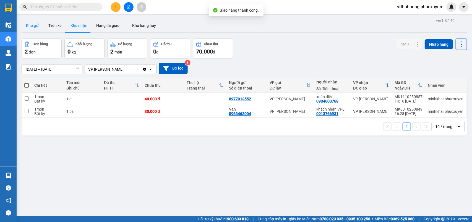
click at [38, 25] on button "Kho gửi" at bounding box center [33, 25] width 22 height 13
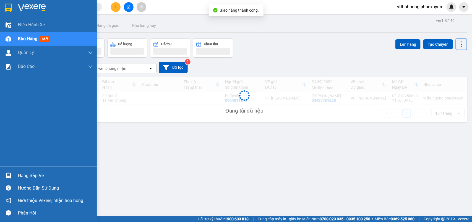
drag, startPoint x: 27, startPoint y: 177, endPoint x: 333, endPoint y: 155, distance: 307.2
click at [28, 177] on div "Hàng sắp về" at bounding box center [55, 175] width 75 height 8
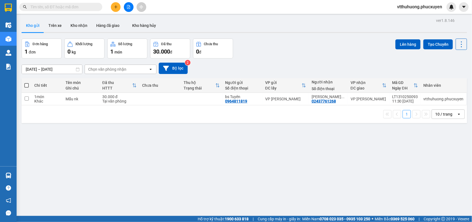
click at [332, 158] on section "Kết quả tìm kiếm ( 2 ) Bộ lọc Mã ĐH Trạng thái Món hàng Thu hộ Tổng cước Chưa c…" at bounding box center [236, 111] width 472 height 222
